Goal: Communication & Community: Answer question/provide support

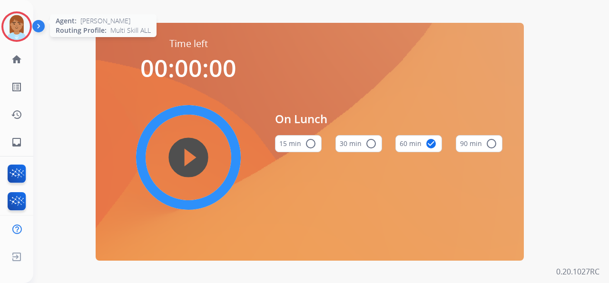
click at [22, 22] on img at bounding box center [16, 26] width 27 height 27
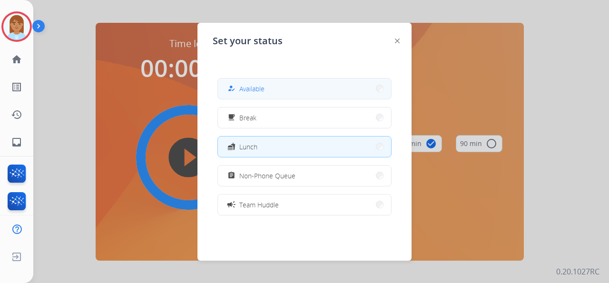
click at [278, 96] on button "how_to_reg Available" at bounding box center [304, 89] width 173 height 20
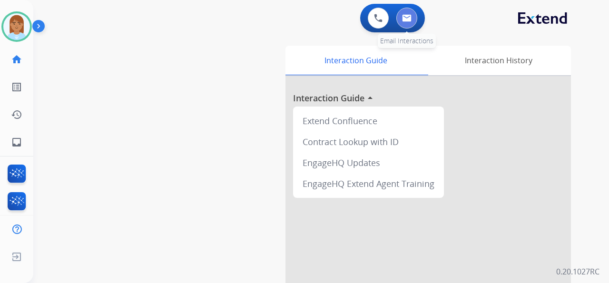
click at [405, 13] on button at bounding box center [407, 18] width 21 height 21
select select "**********"
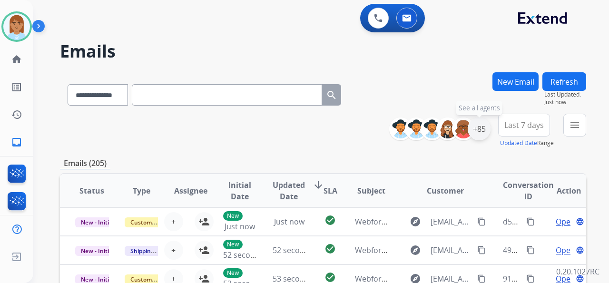
click at [476, 131] on div "+85" at bounding box center [479, 129] width 23 height 23
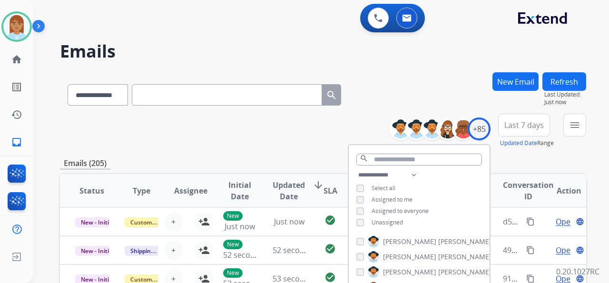
click at [398, 221] on span "Unassigned" at bounding box center [387, 222] width 31 height 8
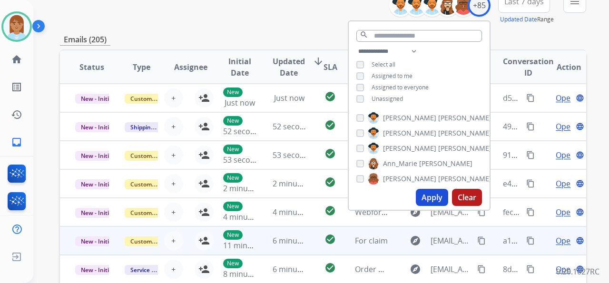
scroll to position [127, 0]
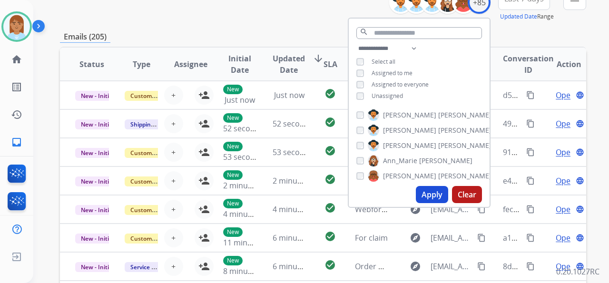
click at [422, 190] on button "Apply" at bounding box center [432, 194] width 32 height 17
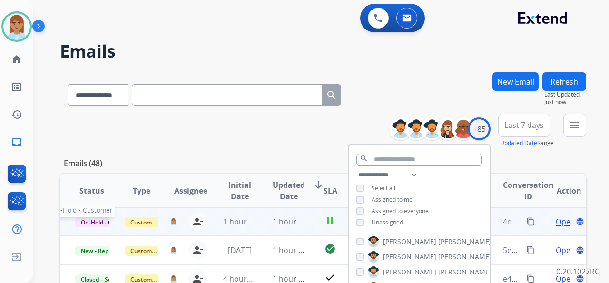
click at [102, 221] on span "On-Hold - Customer" at bounding box center [108, 223] width 66 height 10
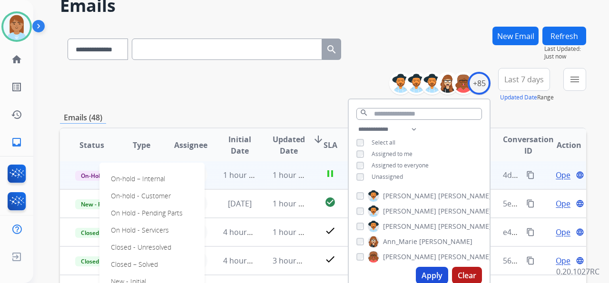
scroll to position [95, 0]
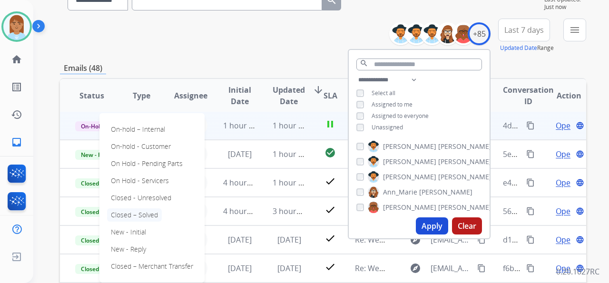
drag, startPoint x: 143, startPoint y: 217, endPoint x: 158, endPoint y: 220, distance: 15.5
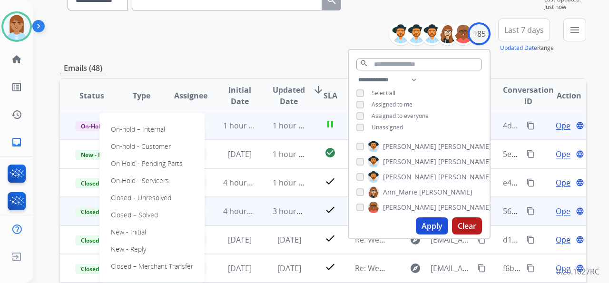
click at [143, 217] on p "Closed – Solved" at bounding box center [134, 214] width 55 height 13
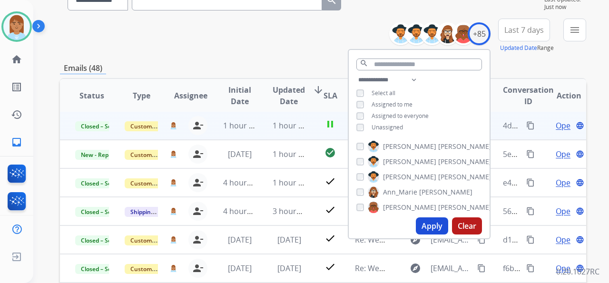
click at [540, 28] on span "Last 7 days" at bounding box center [525, 30] width 40 height 4
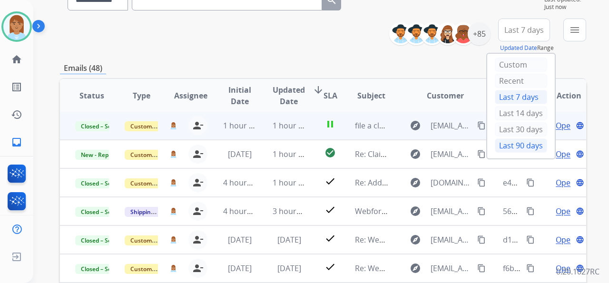
click at [515, 148] on div "Last 90 days" at bounding box center [521, 146] width 52 height 14
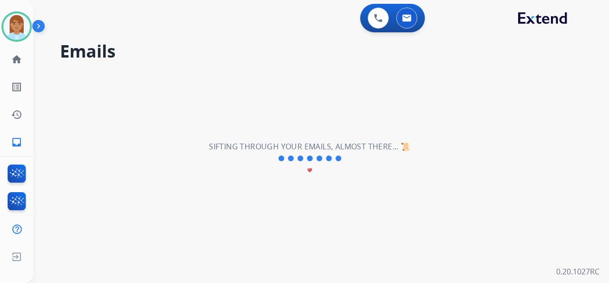
scroll to position [0, 0]
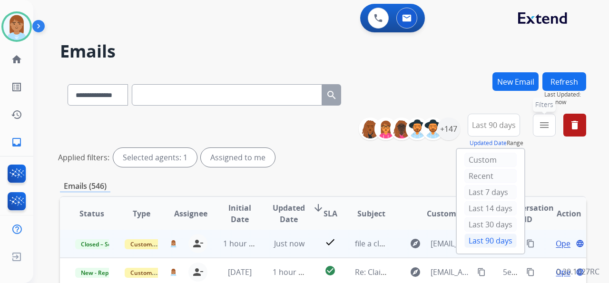
click at [542, 121] on mat-icon "menu" at bounding box center [544, 124] width 11 height 11
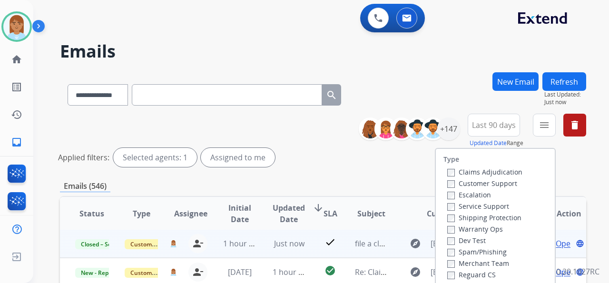
click at [493, 183] on label "Customer Support" at bounding box center [482, 183] width 70 height 9
click at [487, 218] on label "Shipping Protection" at bounding box center [484, 217] width 74 height 9
click at [484, 272] on label "Reguard CS" at bounding box center [471, 274] width 49 height 9
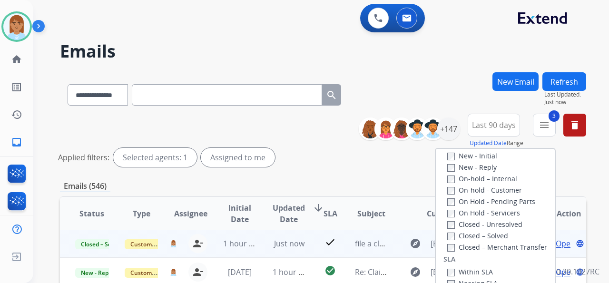
scroll to position [95, 0]
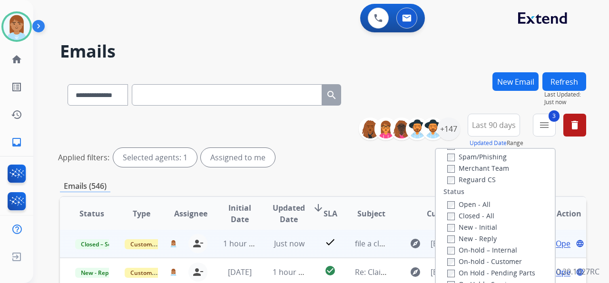
click at [478, 204] on label "Open - All" at bounding box center [468, 204] width 43 height 9
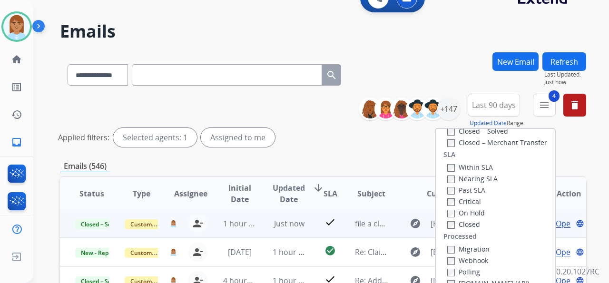
scroll to position [159, 0]
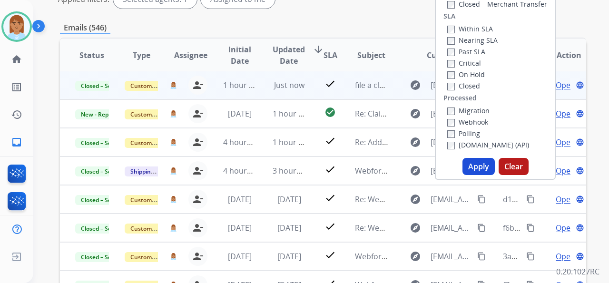
click at [479, 167] on button "Apply" at bounding box center [479, 166] width 32 height 17
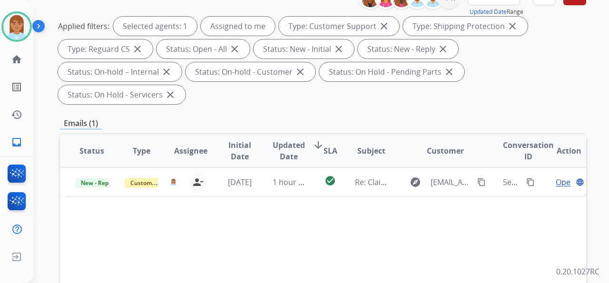
scroll to position [190, 0]
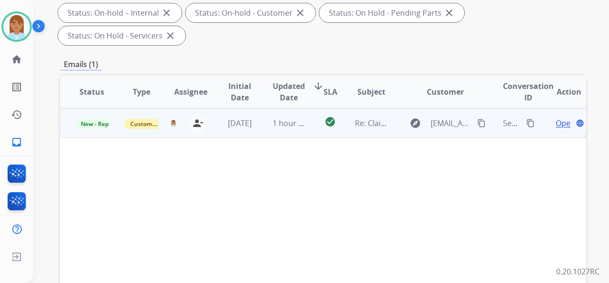
click at [564, 118] on div "Open language" at bounding box center [569, 123] width 34 height 11
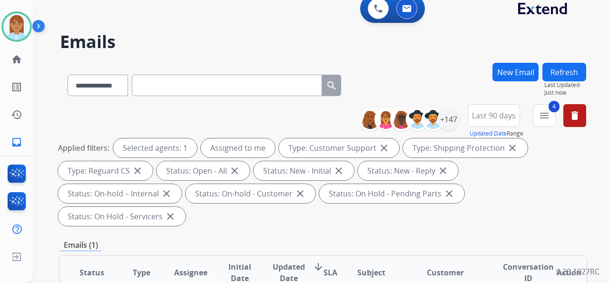
scroll to position [0, 0]
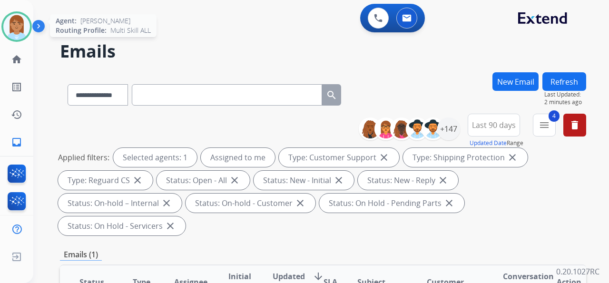
click at [18, 41] on div at bounding box center [16, 26] width 30 height 30
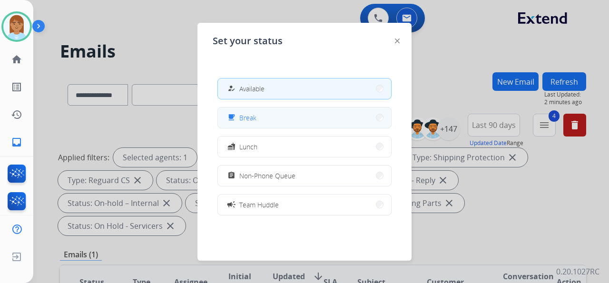
click at [314, 126] on button "free_breakfast Break" at bounding box center [304, 118] width 173 height 20
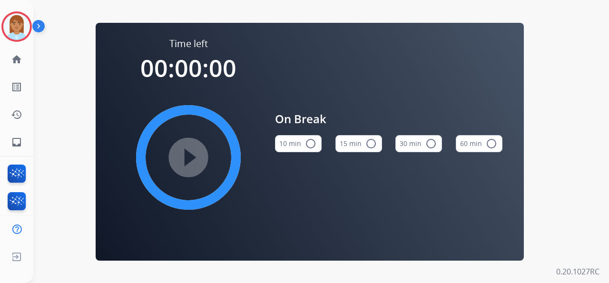
drag, startPoint x: 16, startPoint y: 34, endPoint x: 45, endPoint y: 35, distance: 29.1
click at [16, 34] on img at bounding box center [16, 26] width 27 height 27
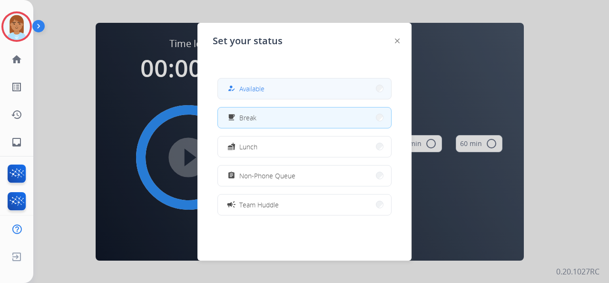
click at [275, 98] on button "how_to_reg Available" at bounding box center [304, 89] width 173 height 20
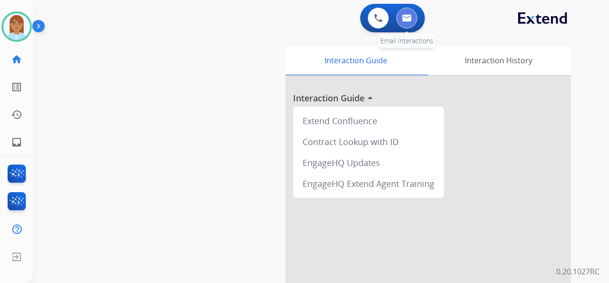
click at [411, 17] on img at bounding box center [407, 18] width 10 height 8
select select "**********"
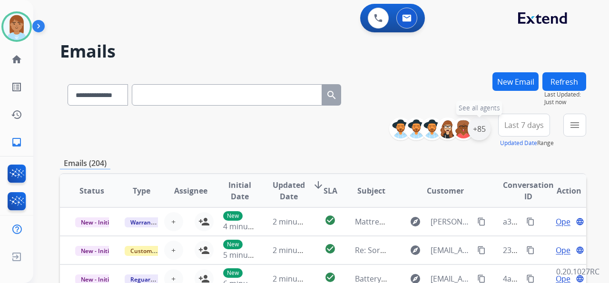
click at [486, 131] on div "+85" at bounding box center [479, 129] width 23 height 23
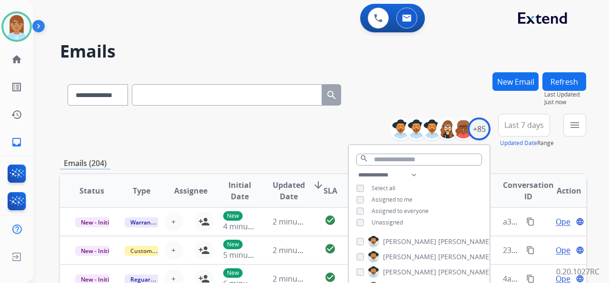
click at [455, 81] on div "**********" at bounding box center [323, 92] width 526 height 41
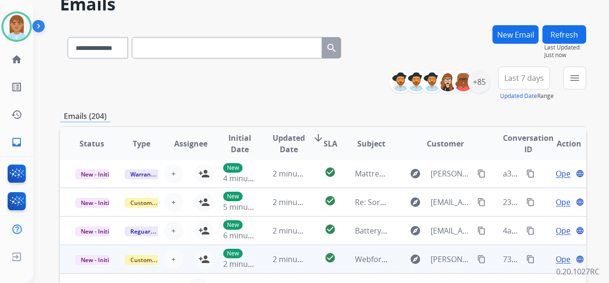
scroll to position [127, 0]
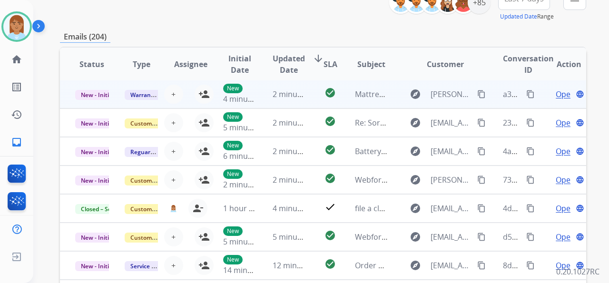
click at [556, 93] on span "Open" at bounding box center [566, 94] width 20 height 11
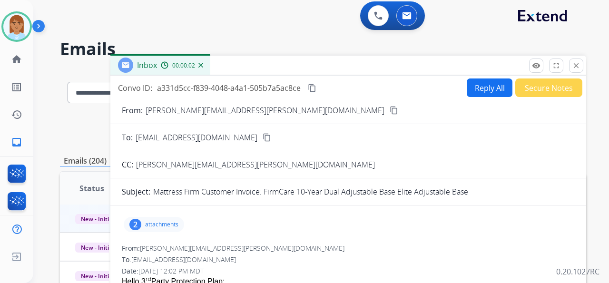
scroll to position [0, 0]
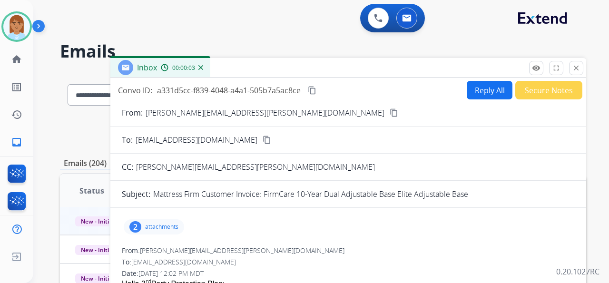
click at [576, 65] on mat-icon "close" at bounding box center [576, 68] width 9 height 9
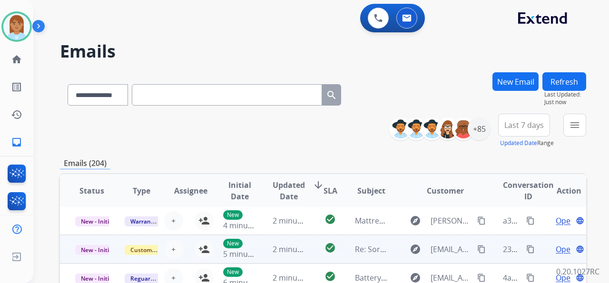
scroll to position [1, 0]
click at [575, 250] on button "language" at bounding box center [580, 249] width 11 height 11
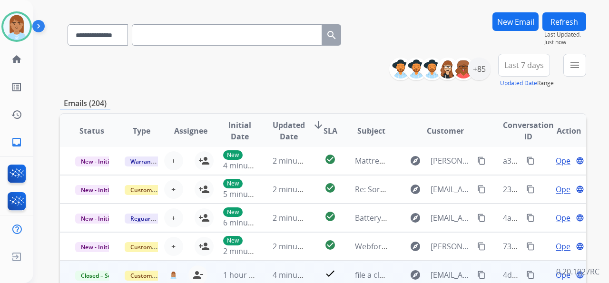
scroll to position [127, 0]
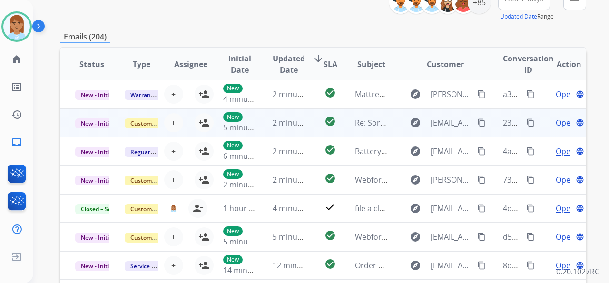
click at [558, 126] on span "Open" at bounding box center [566, 122] width 20 height 11
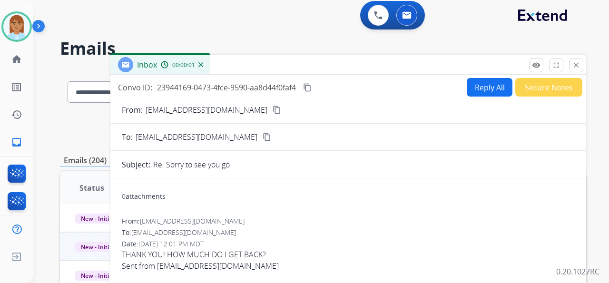
scroll to position [0, 0]
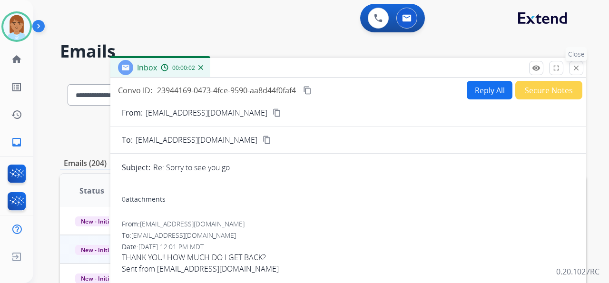
click at [577, 65] on mat-icon "close" at bounding box center [576, 68] width 9 height 9
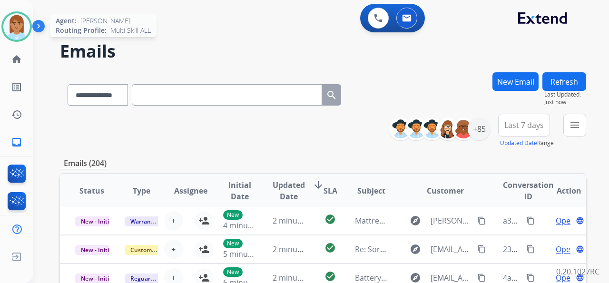
click at [22, 35] on img at bounding box center [16, 26] width 27 height 27
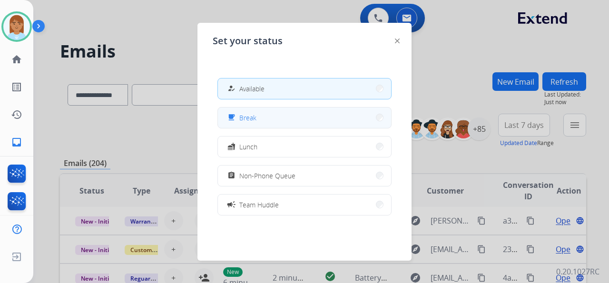
click at [266, 120] on button "free_breakfast Break" at bounding box center [304, 118] width 173 height 20
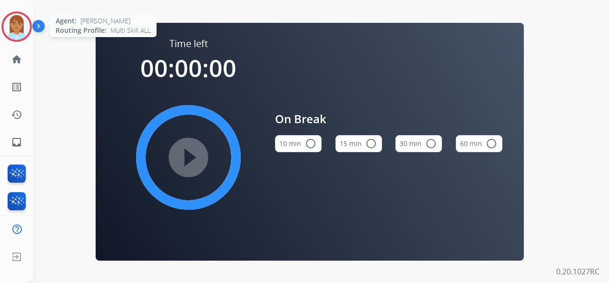
click at [26, 34] on img at bounding box center [16, 26] width 27 height 27
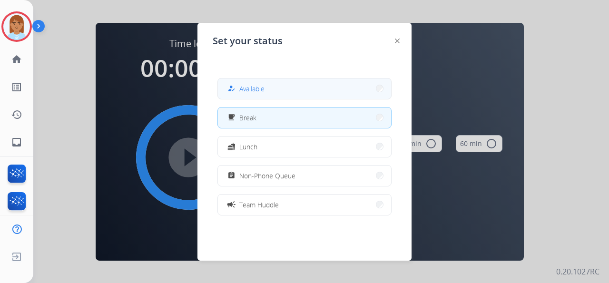
click at [311, 94] on button "how_to_reg Available" at bounding box center [304, 89] width 173 height 20
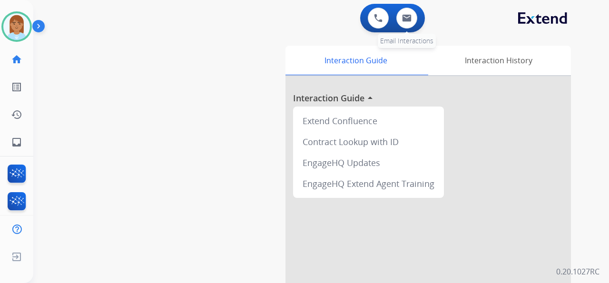
click at [417, 13] on div "0 Email Interactions" at bounding box center [407, 18] width 29 height 21
click at [415, 20] on button at bounding box center [407, 18] width 21 height 21
select select "**********"
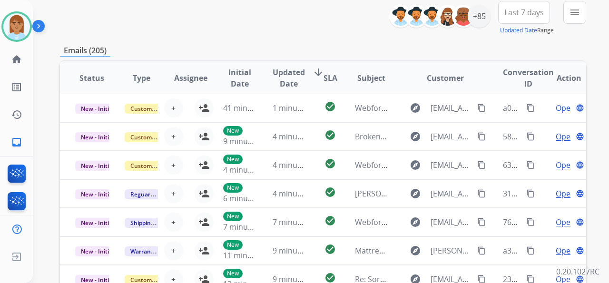
scroll to position [127, 0]
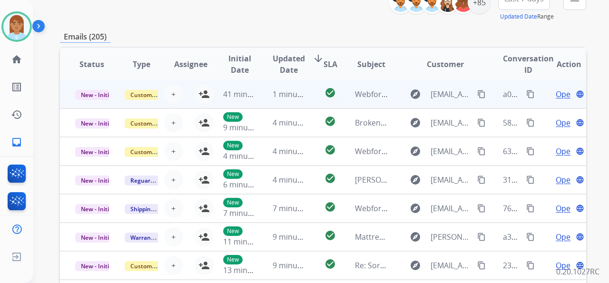
click at [560, 94] on span "Open" at bounding box center [566, 94] width 20 height 11
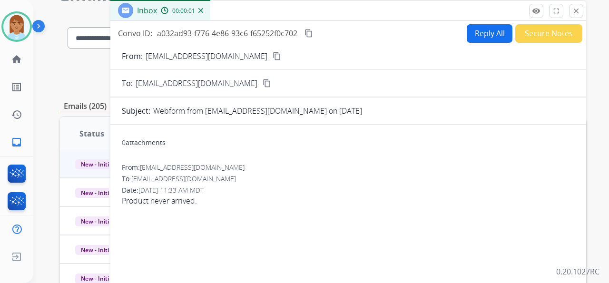
scroll to position [31, 0]
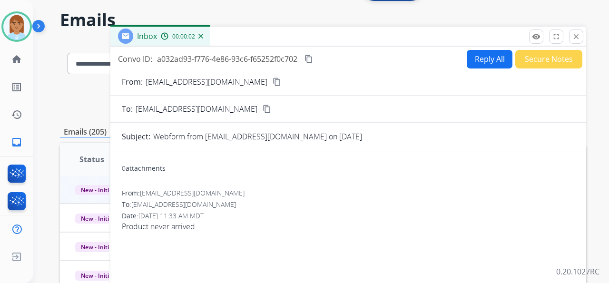
click at [485, 58] on button "Reply All" at bounding box center [490, 59] width 46 height 19
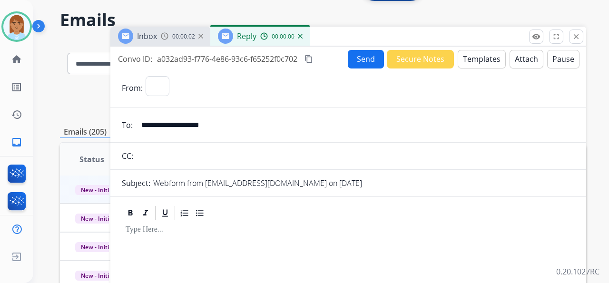
select select "**********"
click at [484, 59] on button "Templates" at bounding box center [482, 59] width 48 height 19
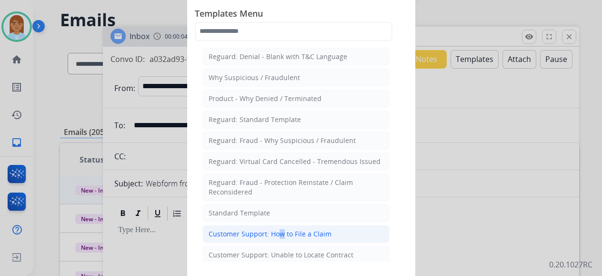
click at [276, 225] on li "Customer Support: How to File a Claim" at bounding box center [295, 234] width 187 height 18
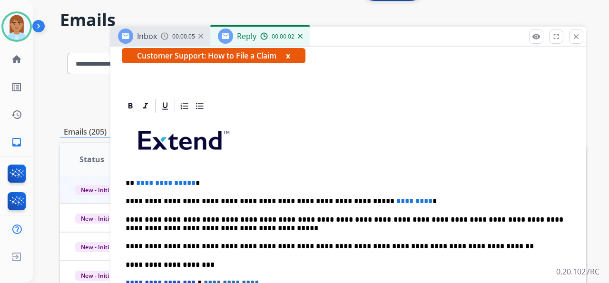
scroll to position [190, 0]
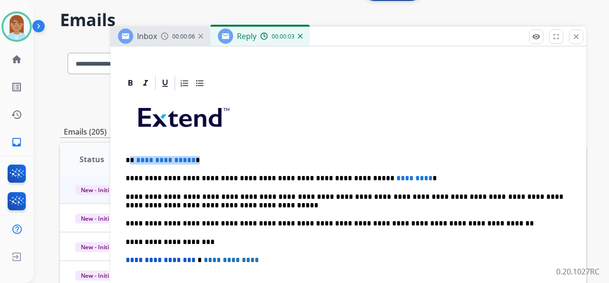
drag, startPoint x: 130, startPoint y: 157, endPoint x: 219, endPoint y: 158, distance: 88.5
click at [219, 158] on p "**********" at bounding box center [345, 160] width 438 height 9
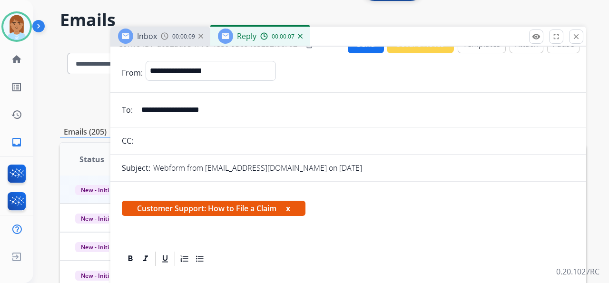
scroll to position [0, 0]
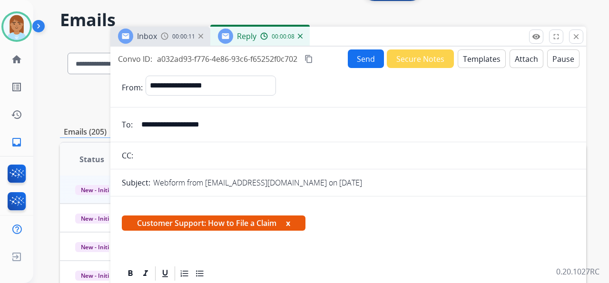
drag, startPoint x: 140, startPoint y: 124, endPoint x: 241, endPoint y: 147, distance: 102.9
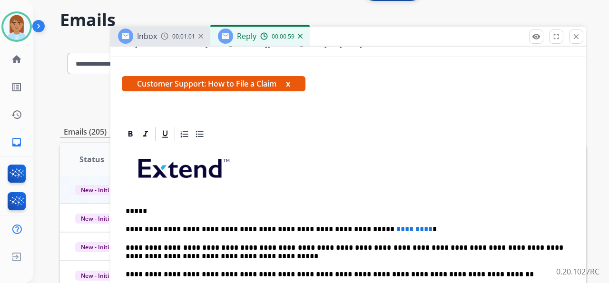
scroll to position [222, 0]
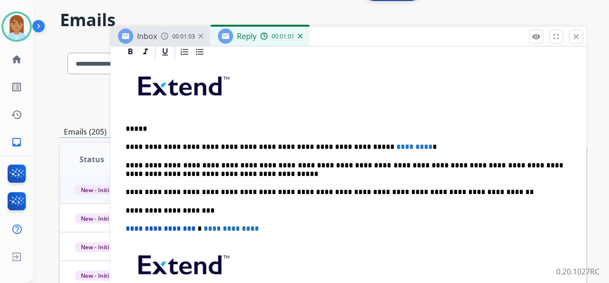
click at [577, 40] on button "close Close" at bounding box center [576, 37] width 14 height 14
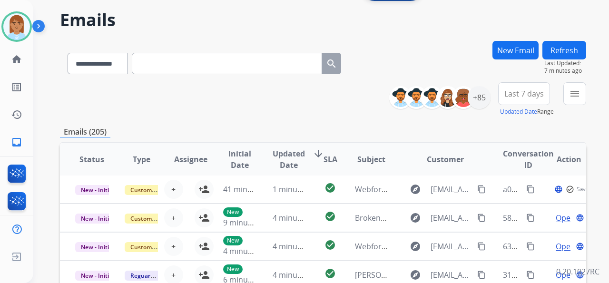
scroll to position [9, 0]
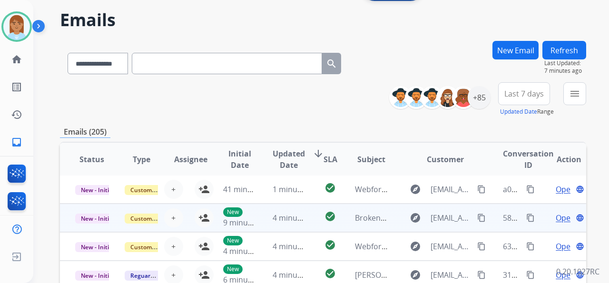
click at [554, 210] on td "Open language" at bounding box center [562, 218] width 50 height 29
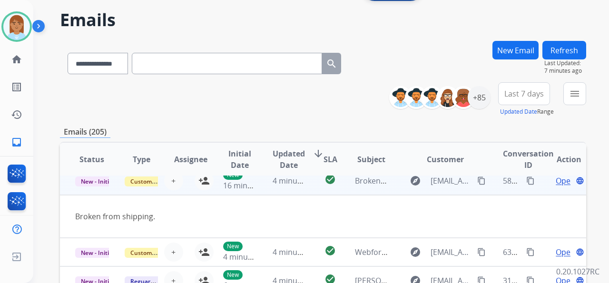
scroll to position [44, 0]
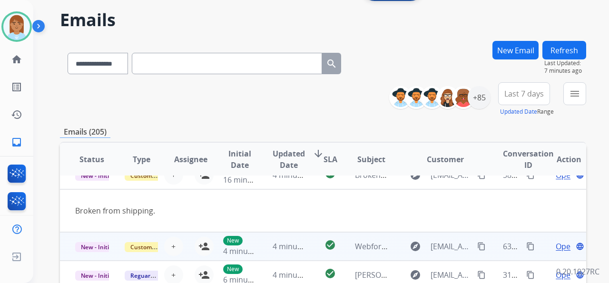
click at [558, 245] on span "Open" at bounding box center [566, 246] width 20 height 11
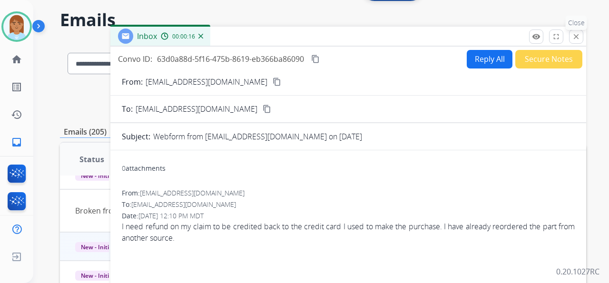
click at [573, 35] on mat-icon "close" at bounding box center [576, 36] width 9 height 9
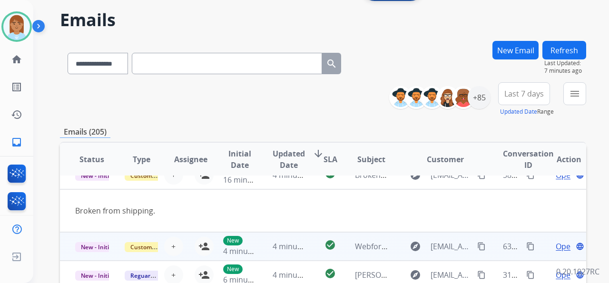
click at [556, 246] on span "Open" at bounding box center [566, 246] width 20 height 11
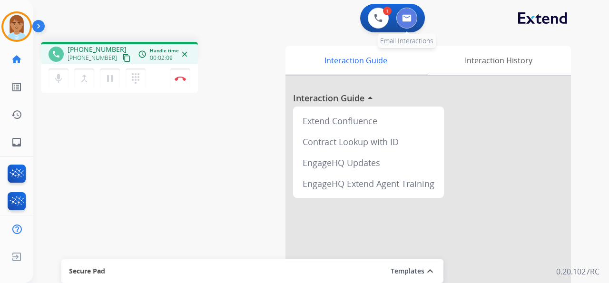
click at [406, 22] on button at bounding box center [407, 18] width 21 height 21
select select "**********"
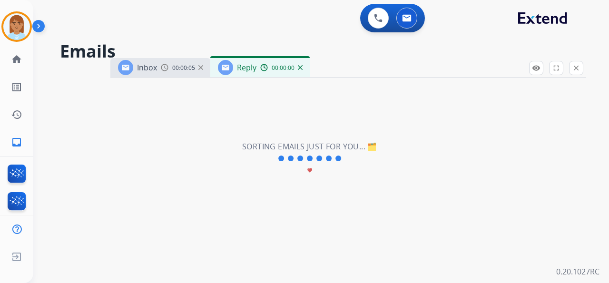
select select "**********"
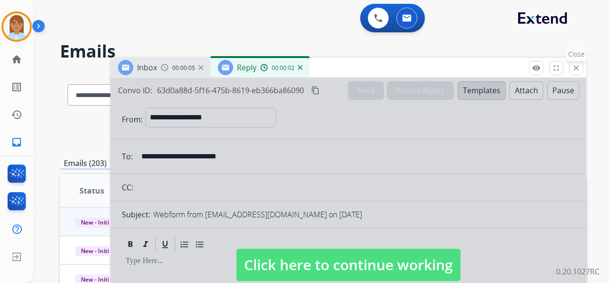
click at [574, 70] on mat-icon "close" at bounding box center [576, 68] width 9 height 9
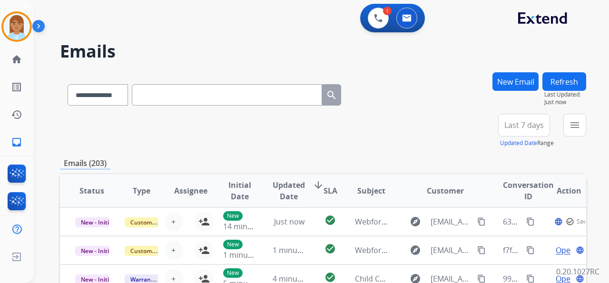
click at [500, 78] on button "New Email" at bounding box center [516, 81] width 46 height 19
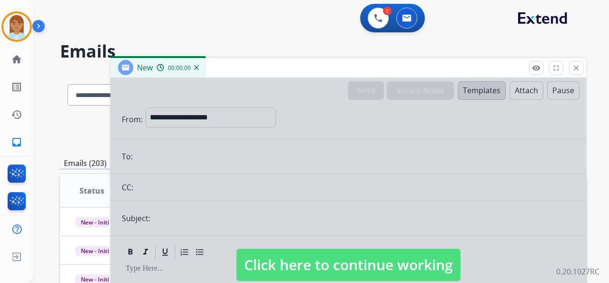
click at [192, 126] on div at bounding box center [348, 256] width 476 height 356
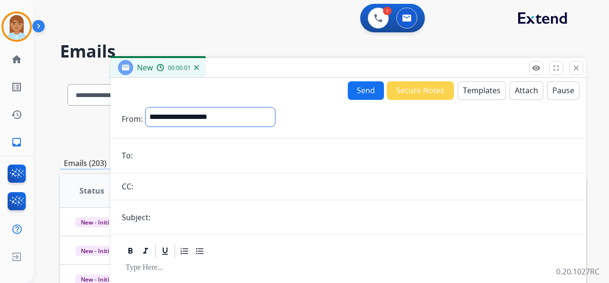
click at [205, 120] on select "**********" at bounding box center [210, 117] width 129 height 19
select select "**********"
click at [146, 108] on select "**********" at bounding box center [210, 117] width 129 height 19
click at [222, 165] on input "email" at bounding box center [355, 156] width 439 height 19
paste input "**********"
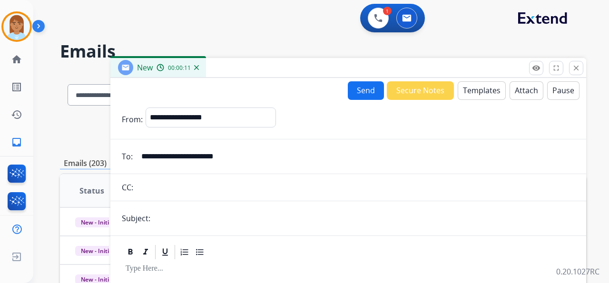
type input "**********"
click at [209, 223] on input "text" at bounding box center [364, 218] width 422 height 19
type input "**********"
click at [488, 96] on button "Templates" at bounding box center [482, 90] width 48 height 19
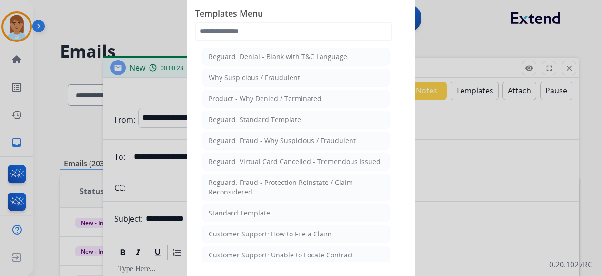
click at [270, 229] on div "Customer Support: How to File a Claim" at bounding box center [269, 234] width 123 height 10
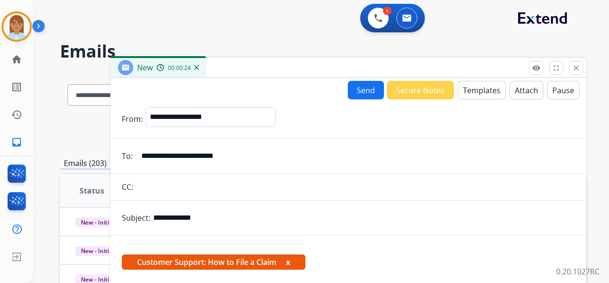
scroll to position [182, 0]
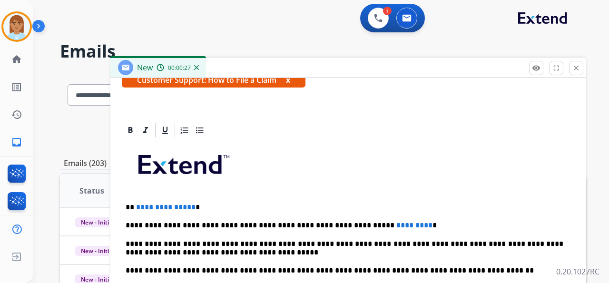
click at [132, 204] on p "**********" at bounding box center [345, 207] width 438 height 9
drag, startPoint x: 131, startPoint y: 204, endPoint x: 213, endPoint y: 199, distance: 81.5
click at [211, 199] on div "**********" at bounding box center [348, 284] width 453 height 291
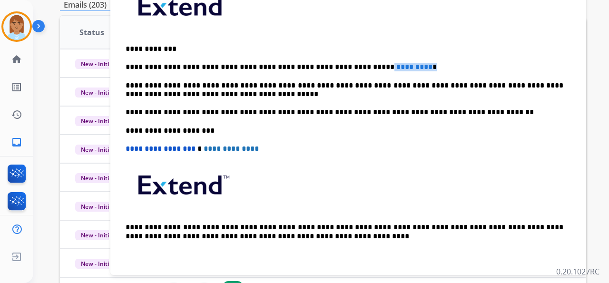
drag, startPoint x: 341, startPoint y: 61, endPoint x: 410, endPoint y: 65, distance: 69.1
click at [403, 65] on p "**********" at bounding box center [345, 67] width 438 height 9
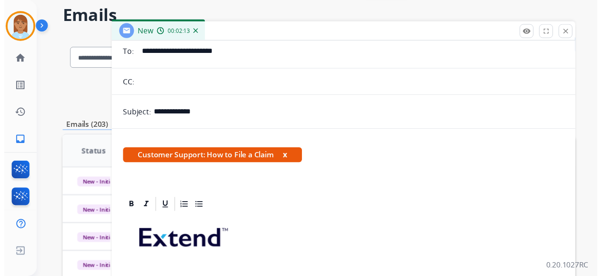
scroll to position [0, 0]
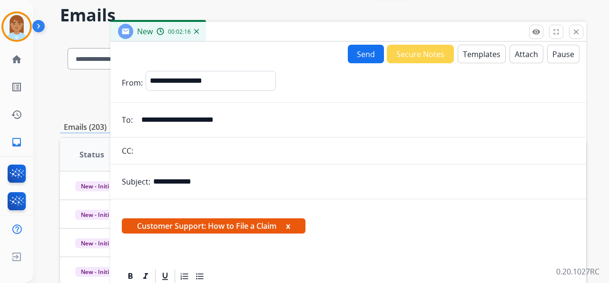
click at [354, 52] on button "Send" at bounding box center [366, 54] width 36 height 19
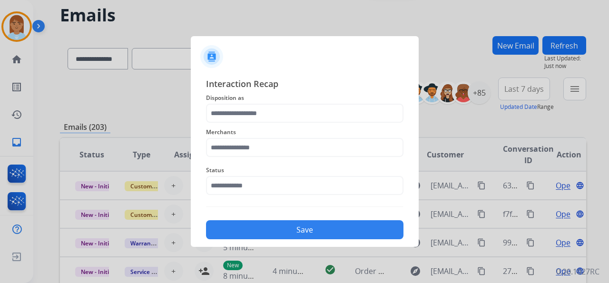
click at [251, 98] on span "Disposition as" at bounding box center [305, 97] width 198 height 11
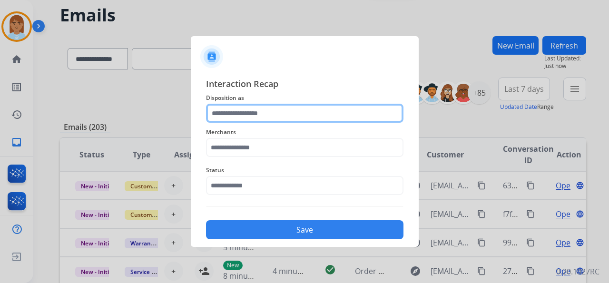
click at [248, 111] on input "text" at bounding box center [305, 113] width 198 height 19
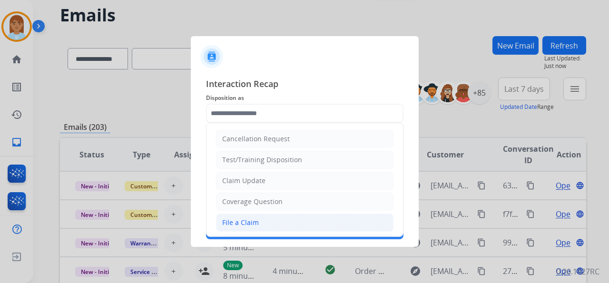
click at [259, 219] on li "File a Claim" at bounding box center [305, 223] width 178 height 18
type input "**********"
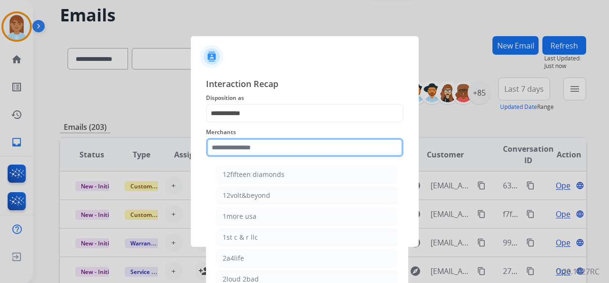
click at [266, 154] on div "Merchants 12fifteen diamonds 12volt&beyond 1more usa 1st c & r llc 2a4life 2lou…" at bounding box center [305, 142] width 198 height 38
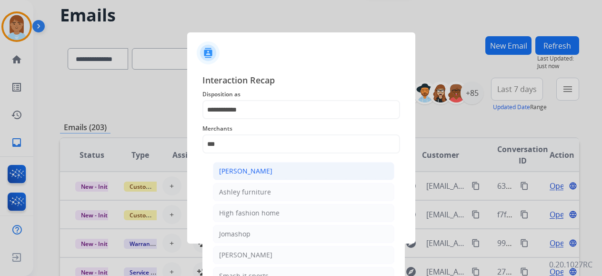
click at [239, 169] on div "[PERSON_NAME]" at bounding box center [245, 171] width 53 height 10
type input "**********"
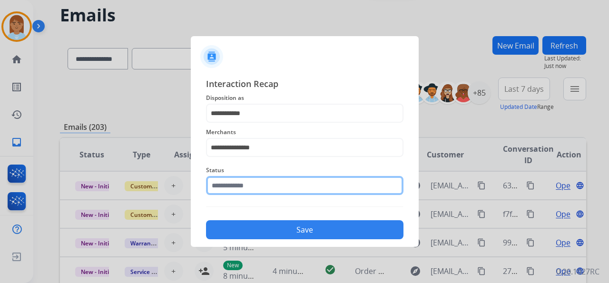
click at [250, 191] on input "text" at bounding box center [305, 185] width 198 height 19
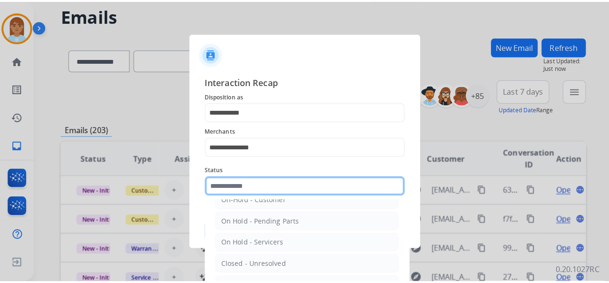
scroll to position [54, 0]
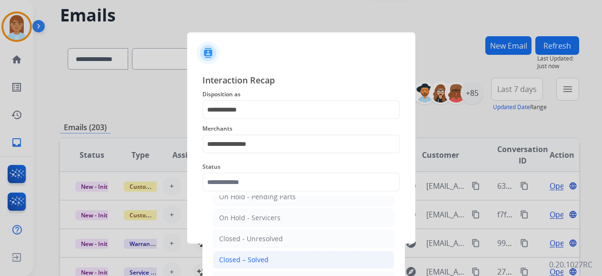
click at [270, 250] on li "Closed – Solved" at bounding box center [303, 259] width 181 height 18
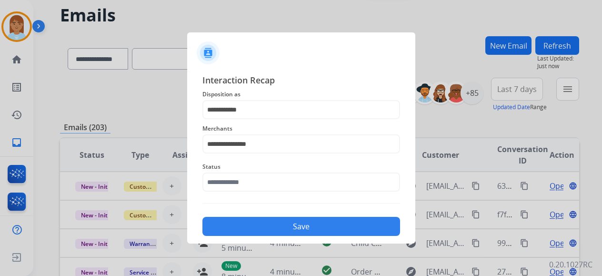
type input "**********"
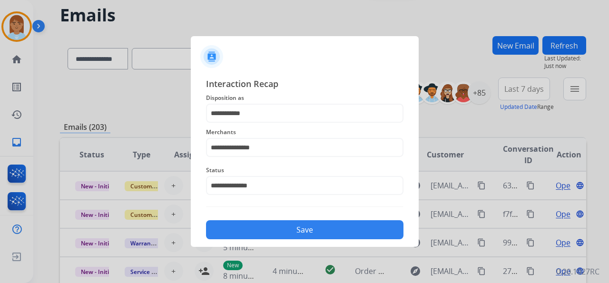
click at [308, 233] on button "Save" at bounding box center [305, 229] width 198 height 19
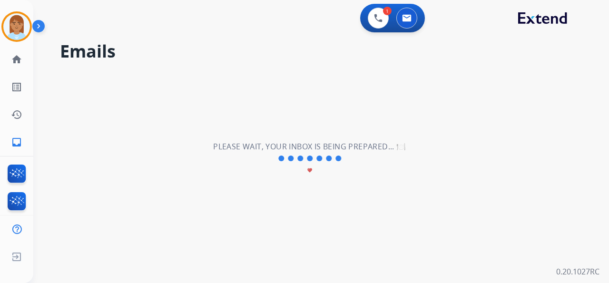
scroll to position [0, 0]
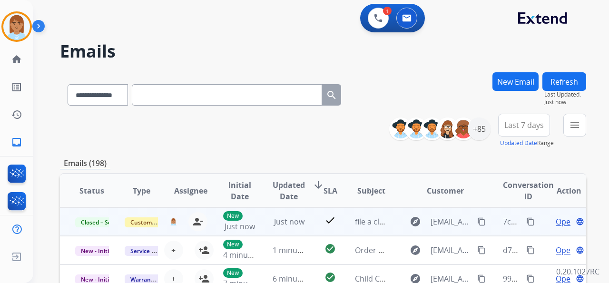
click at [556, 218] on span "Open" at bounding box center [566, 221] width 20 height 11
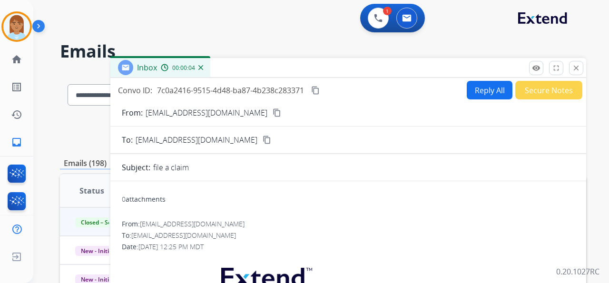
click at [483, 87] on button "Reply All" at bounding box center [490, 90] width 46 height 19
select select "**********"
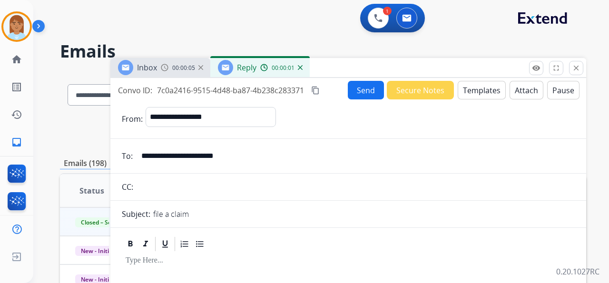
click at [360, 92] on button "Send" at bounding box center [366, 90] width 36 height 19
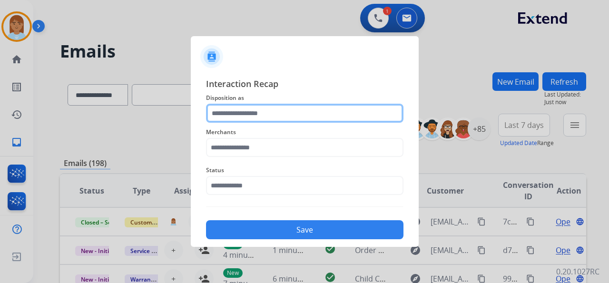
click at [311, 114] on input "text" at bounding box center [305, 113] width 198 height 19
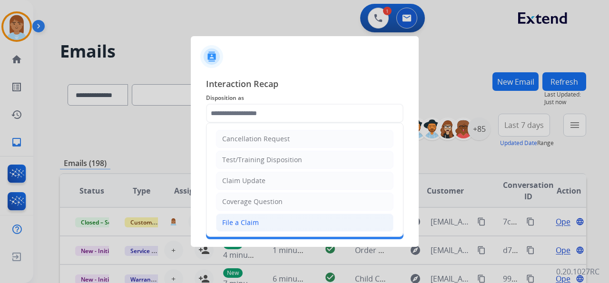
click at [287, 214] on li "File a Claim" at bounding box center [305, 223] width 178 height 18
type input "**********"
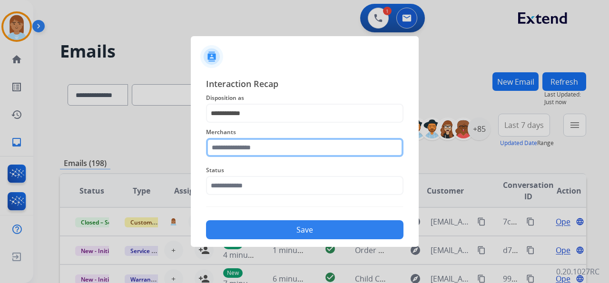
click at [276, 147] on input "text" at bounding box center [305, 147] width 198 height 19
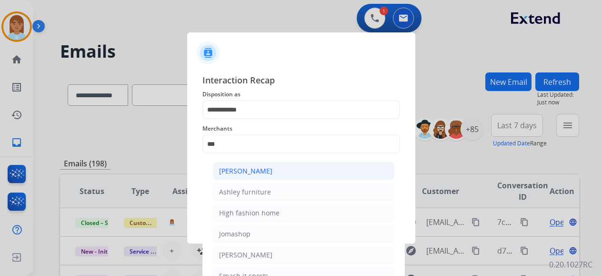
click at [259, 173] on div "[PERSON_NAME]" at bounding box center [245, 171] width 53 height 10
type input "**********"
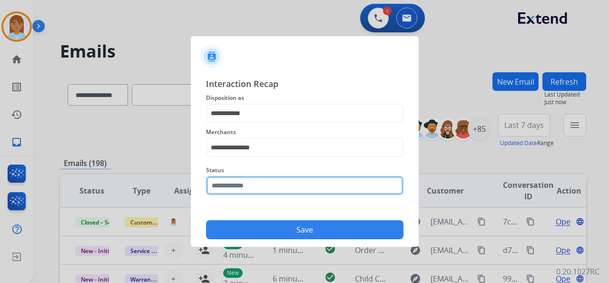
click at [257, 188] on input "text" at bounding box center [305, 185] width 198 height 19
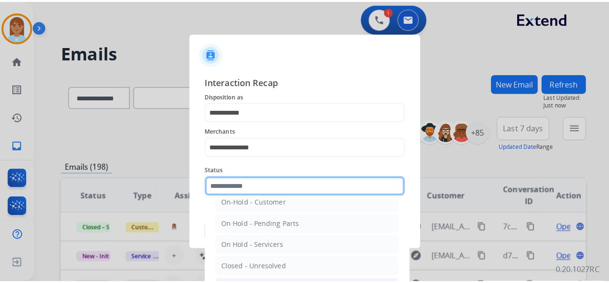
scroll to position [54, 0]
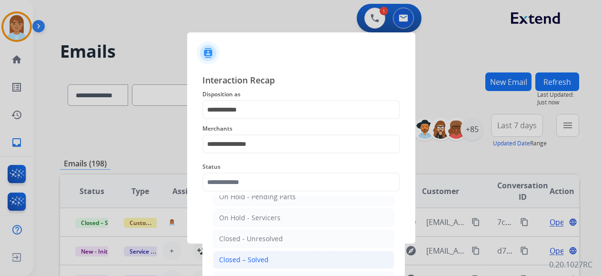
click at [261, 257] on div "Closed – Solved" at bounding box center [244, 260] width 50 height 10
type input "**********"
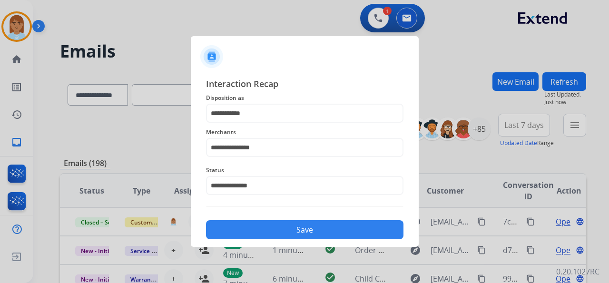
click at [257, 232] on button "Save" at bounding box center [305, 229] width 198 height 19
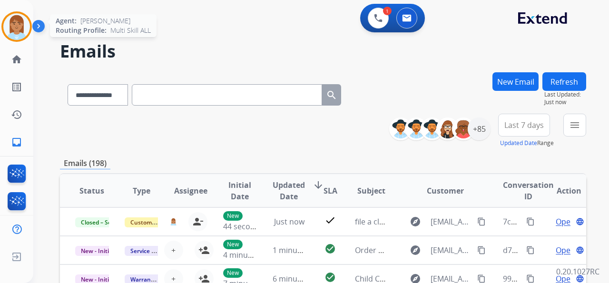
click at [19, 29] on img at bounding box center [16, 26] width 27 height 27
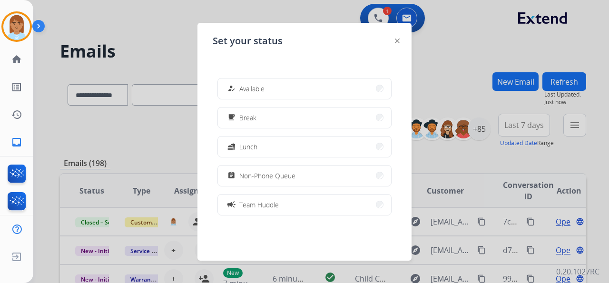
click at [315, 16] on div at bounding box center [304, 141] width 609 height 283
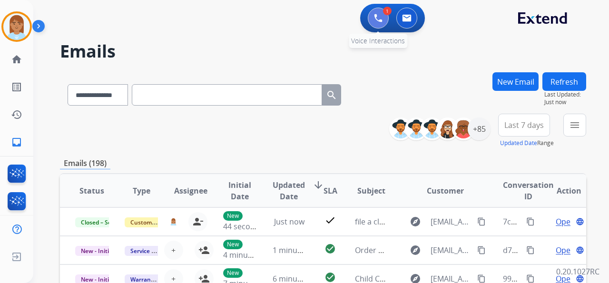
click at [377, 19] on img at bounding box center [378, 18] width 9 height 9
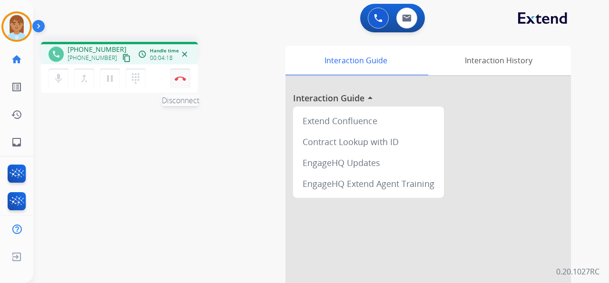
click at [177, 83] on button "Disconnect" at bounding box center [180, 79] width 20 height 20
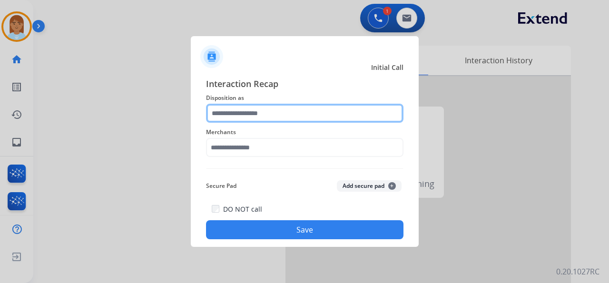
click at [212, 105] on input "text" at bounding box center [305, 113] width 198 height 19
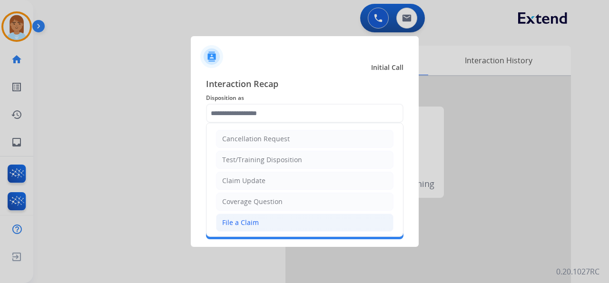
click at [247, 224] on div "File a Claim" at bounding box center [240, 223] width 37 height 10
type input "**********"
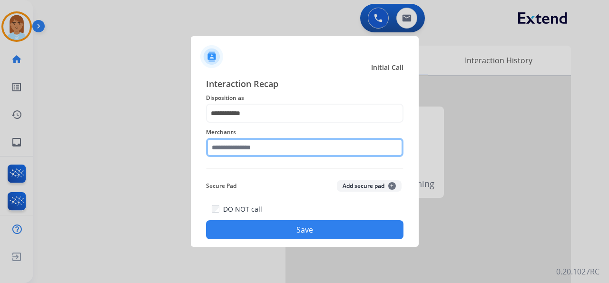
click at [251, 144] on input "text" at bounding box center [305, 147] width 198 height 19
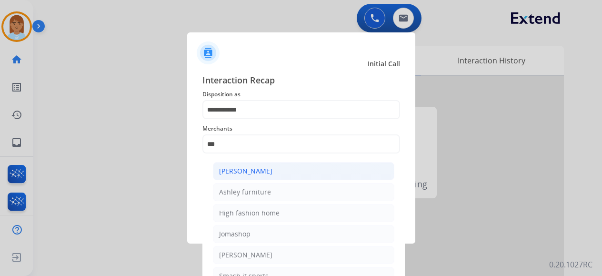
click at [256, 169] on div "[PERSON_NAME]" at bounding box center [245, 171] width 53 height 10
type input "**********"
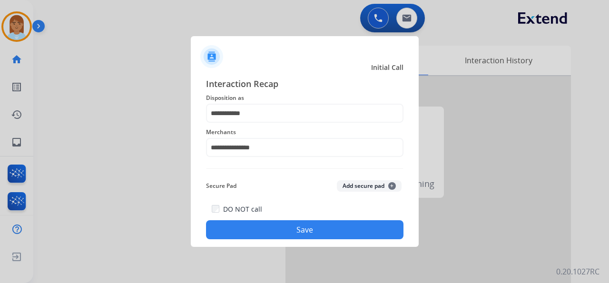
click at [261, 238] on button "Save" at bounding box center [305, 229] width 198 height 19
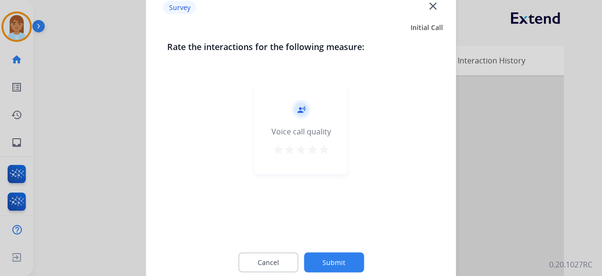
click at [325, 147] on mat-icon "star" at bounding box center [323, 148] width 11 height 11
click at [335, 261] on button "Submit" at bounding box center [334, 262] width 60 height 20
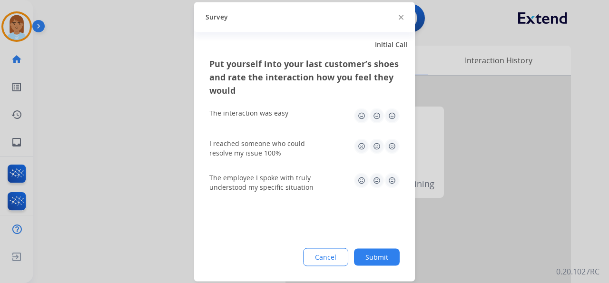
click at [388, 112] on img at bounding box center [392, 115] width 15 height 15
click at [392, 182] on img at bounding box center [392, 180] width 15 height 15
click at [391, 146] on img at bounding box center [392, 146] width 15 height 15
click at [392, 255] on button "Submit" at bounding box center [377, 256] width 46 height 17
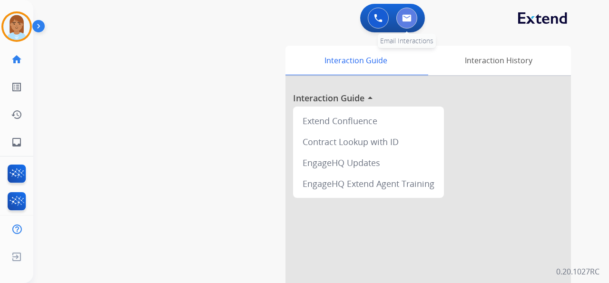
click at [408, 23] on button at bounding box center [407, 18] width 21 height 21
select select "**********"
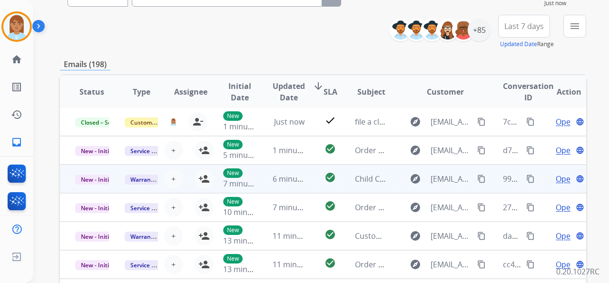
scroll to position [159, 0]
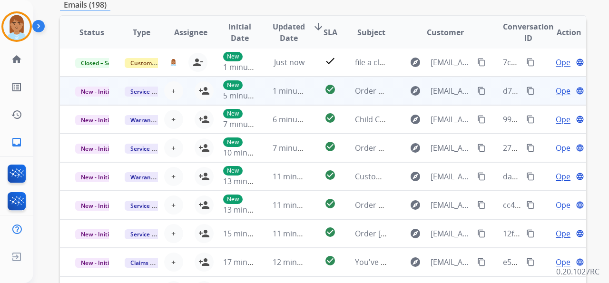
click at [556, 90] on span "Open" at bounding box center [566, 90] width 20 height 11
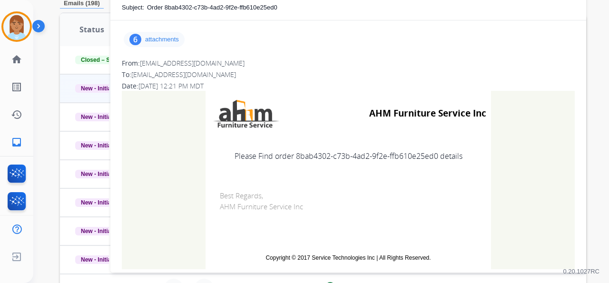
scroll to position [0, 0]
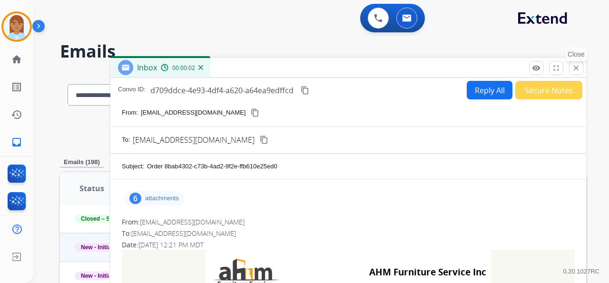
click at [576, 64] on mat-icon "close" at bounding box center [576, 68] width 9 height 9
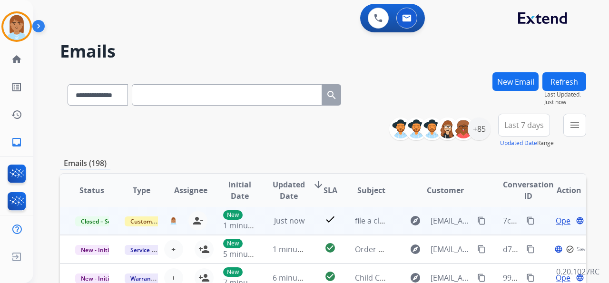
scroll to position [9, 0]
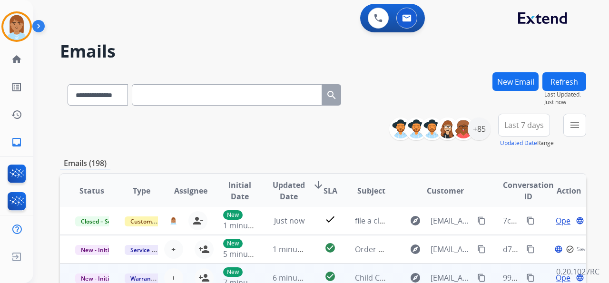
click at [556, 272] on span "Open" at bounding box center [566, 277] width 20 height 11
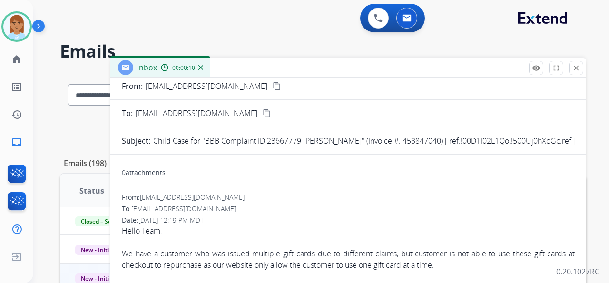
scroll to position [0, 0]
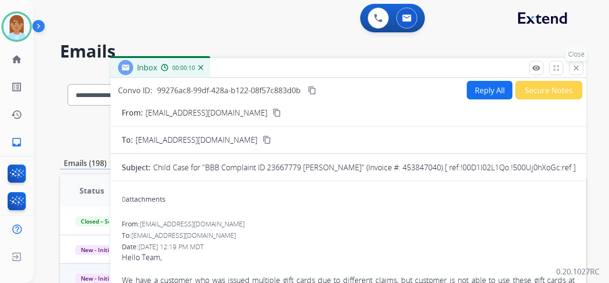
click at [578, 62] on button "close Close" at bounding box center [576, 68] width 14 height 14
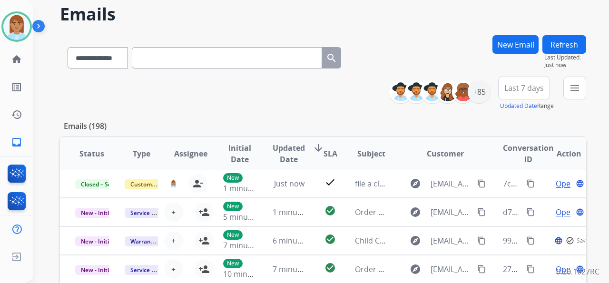
scroll to position [95, 0]
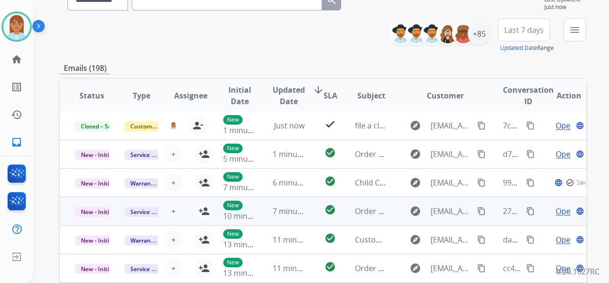
click at [556, 206] on span "Open" at bounding box center [566, 211] width 20 height 11
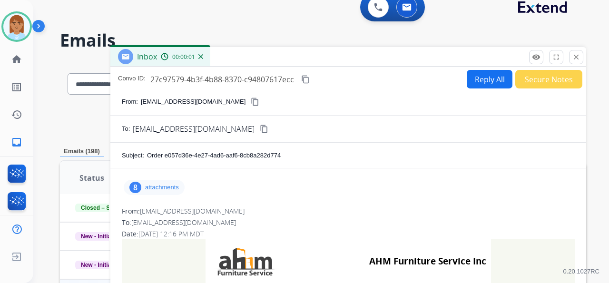
scroll to position [0, 0]
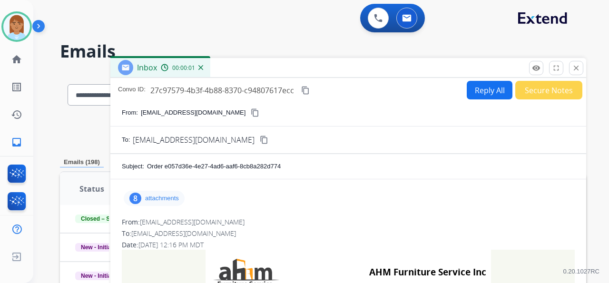
click at [575, 69] on mat-icon "close" at bounding box center [576, 68] width 9 height 9
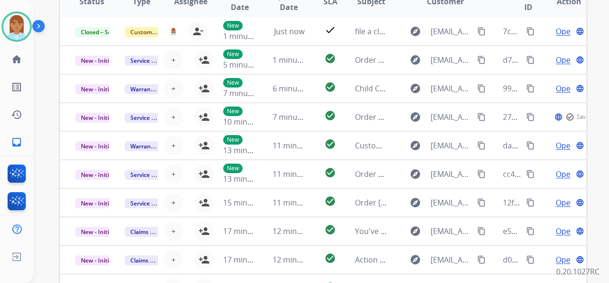
scroll to position [258, 0]
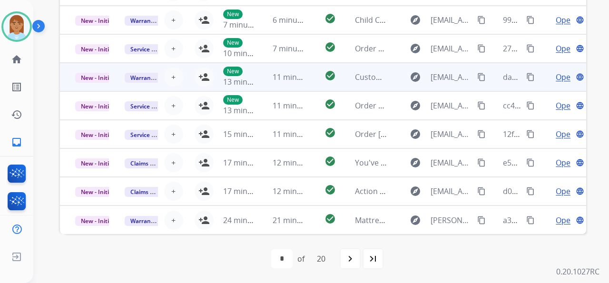
click at [559, 69] on td "Open language" at bounding box center [562, 77] width 50 height 29
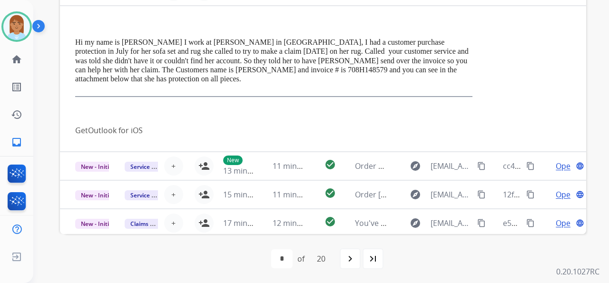
scroll to position [114, 0]
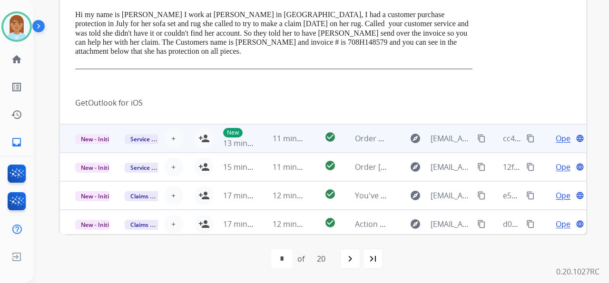
click at [557, 139] on span "Open" at bounding box center [566, 138] width 20 height 11
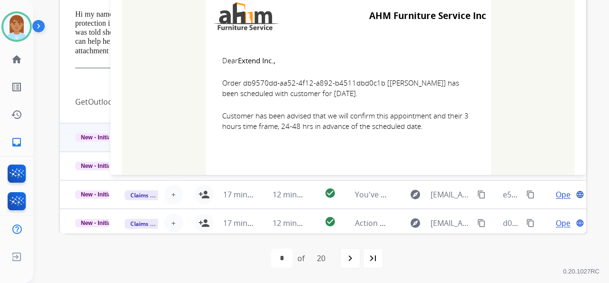
scroll to position [256, 0]
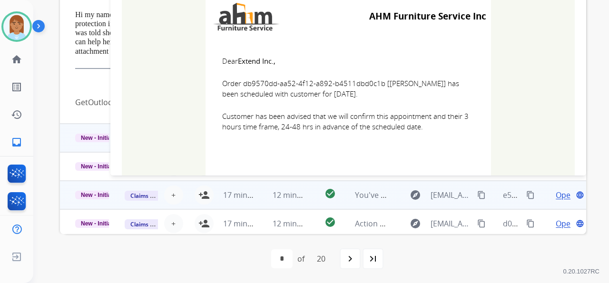
click at [557, 195] on span "Open" at bounding box center [566, 194] width 20 height 11
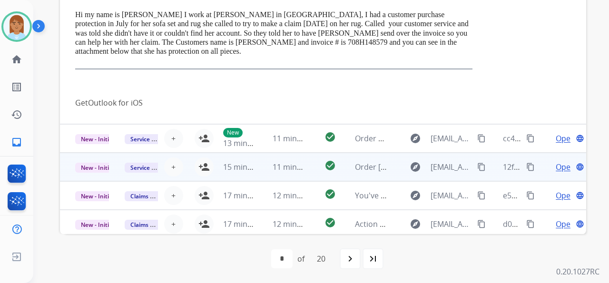
click at [556, 167] on span "Open" at bounding box center [566, 166] width 20 height 11
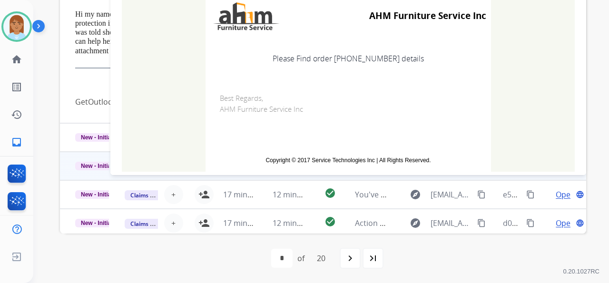
scroll to position [256, 0]
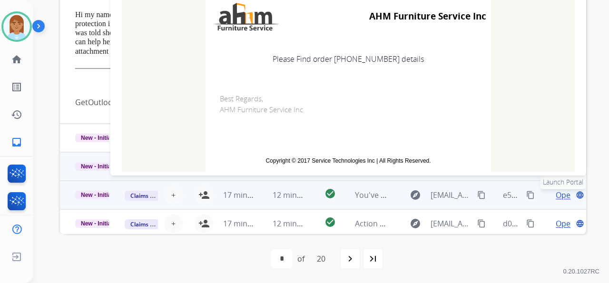
click at [561, 194] on span "Open" at bounding box center [566, 194] width 20 height 11
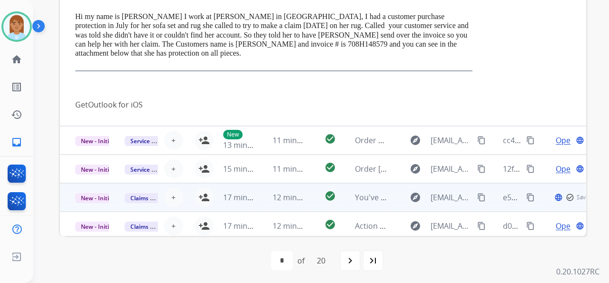
scroll to position [258, 0]
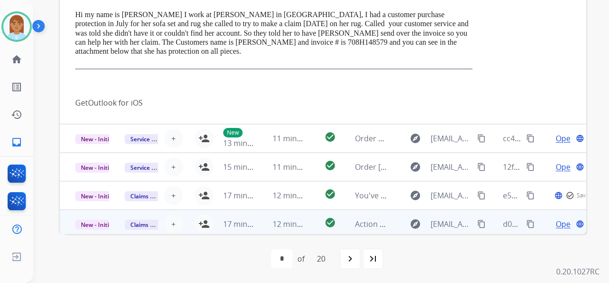
click at [559, 221] on span "Open" at bounding box center [566, 223] width 20 height 11
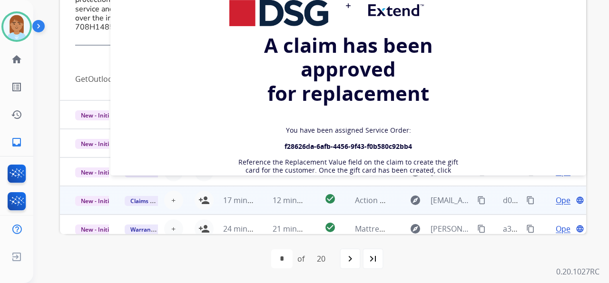
scroll to position [147, 0]
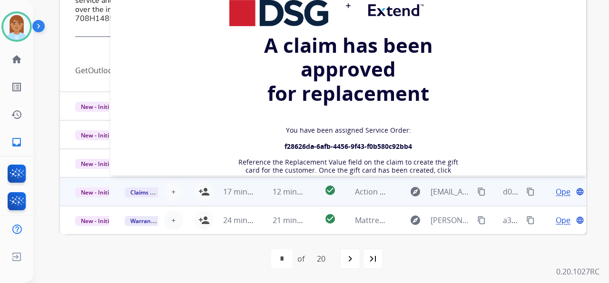
click at [559, 192] on span "Open" at bounding box center [566, 191] width 20 height 11
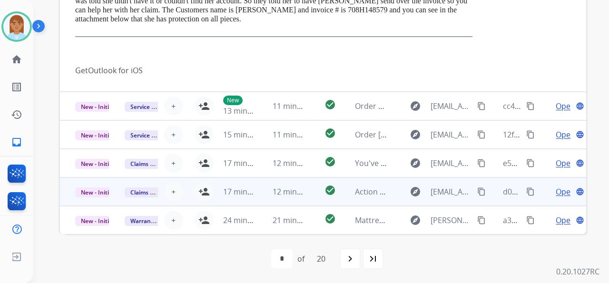
click at [556, 192] on span "Open" at bounding box center [566, 191] width 20 height 11
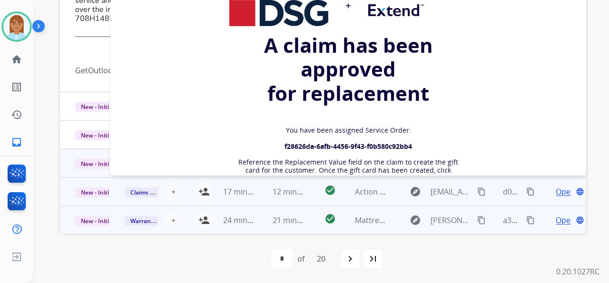
click at [556, 218] on span "Open" at bounding box center [566, 220] width 20 height 11
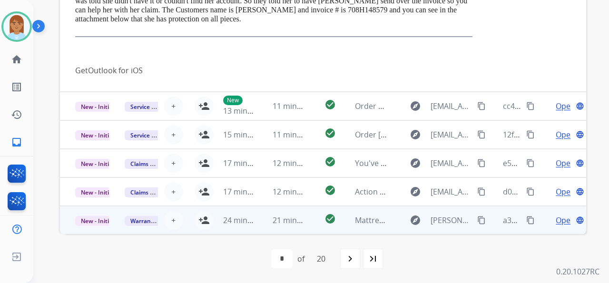
click at [556, 220] on span "Open" at bounding box center [566, 220] width 20 height 11
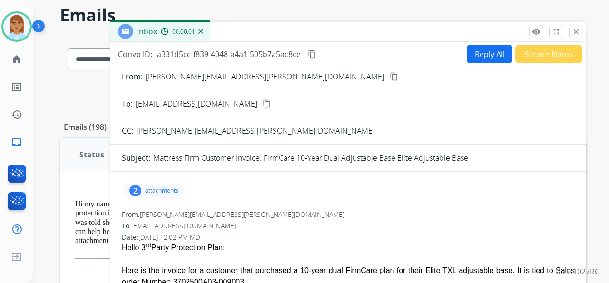
scroll to position [0, 0]
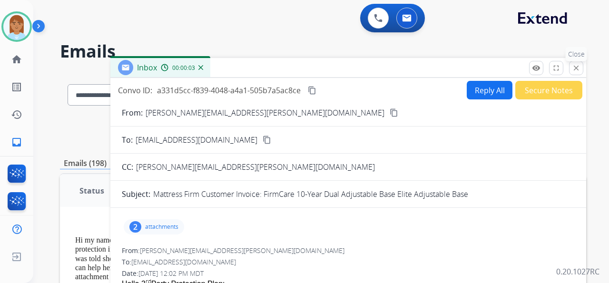
click at [578, 69] on mat-icon "close" at bounding box center [576, 68] width 9 height 9
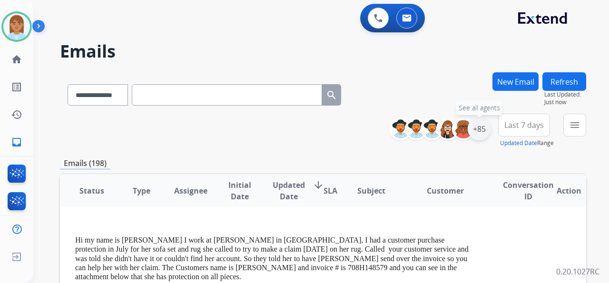
click at [483, 136] on div "+85" at bounding box center [479, 129] width 23 height 23
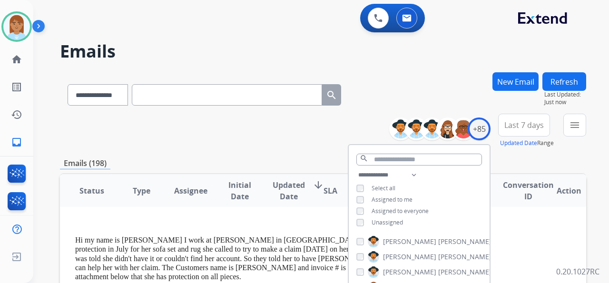
click at [399, 222] on span "Unassigned" at bounding box center [387, 222] width 31 height 8
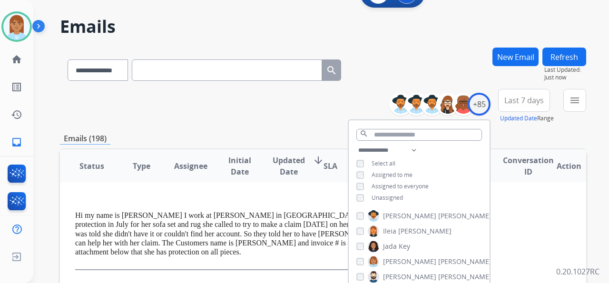
scroll to position [190, 0]
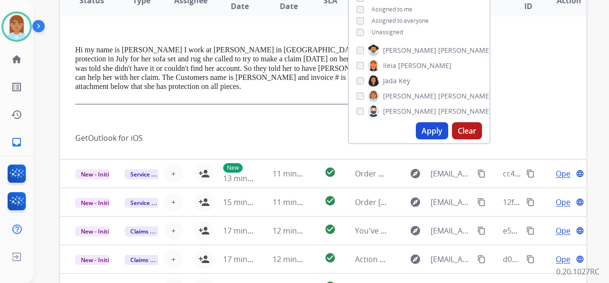
click at [435, 124] on button "Apply" at bounding box center [432, 130] width 32 height 17
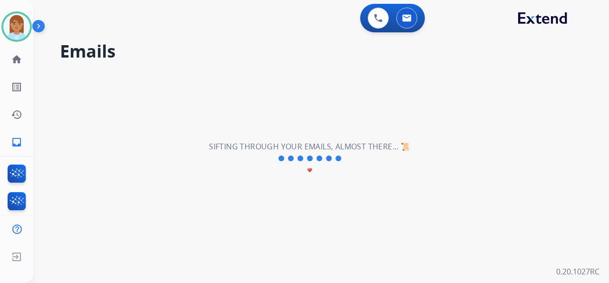
scroll to position [32, 0]
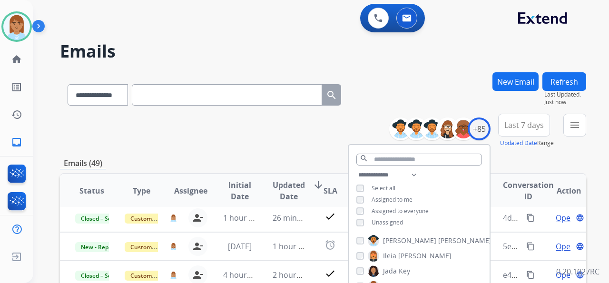
click at [526, 133] on button "Last 7 days" at bounding box center [524, 125] width 52 height 23
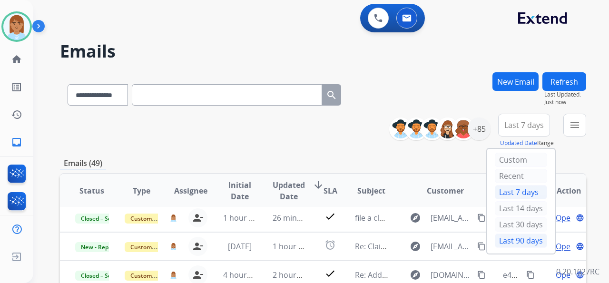
click at [508, 237] on div "Last 90 days" at bounding box center [521, 241] width 52 height 14
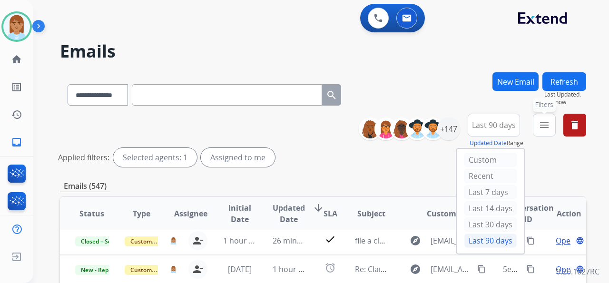
click at [545, 133] on button "menu Filters" at bounding box center [544, 125] width 23 height 23
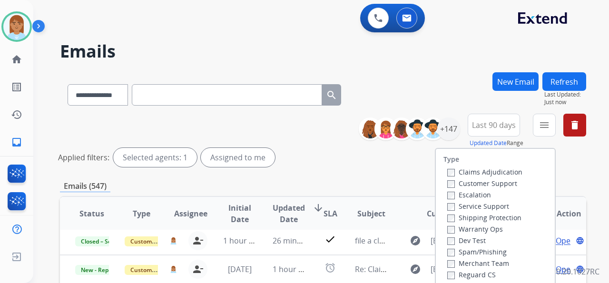
click at [486, 184] on label "Customer Support" at bounding box center [482, 183] width 70 height 9
click at [478, 215] on label "Shipping Protection" at bounding box center [484, 217] width 74 height 9
click at [476, 272] on label "Reguard CS" at bounding box center [471, 274] width 49 height 9
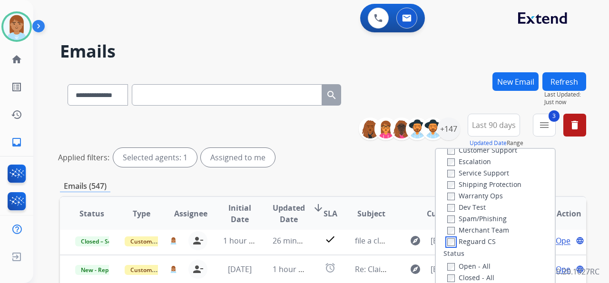
scroll to position [63, 0]
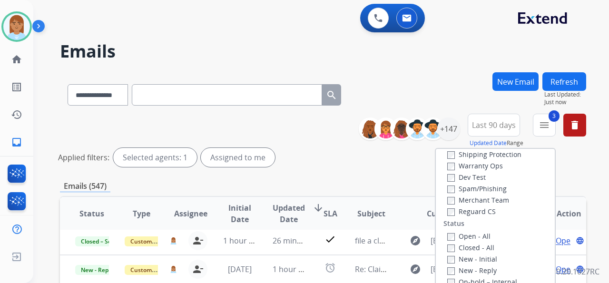
click at [475, 238] on label "Open - All" at bounding box center [468, 236] width 43 height 9
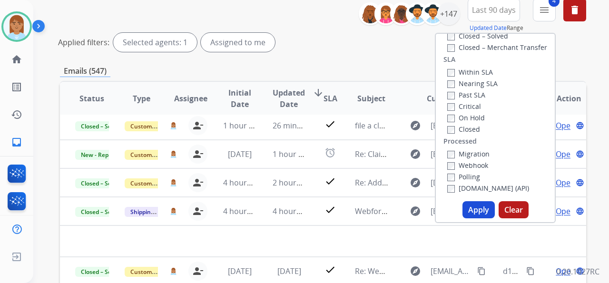
scroll to position [190, 0]
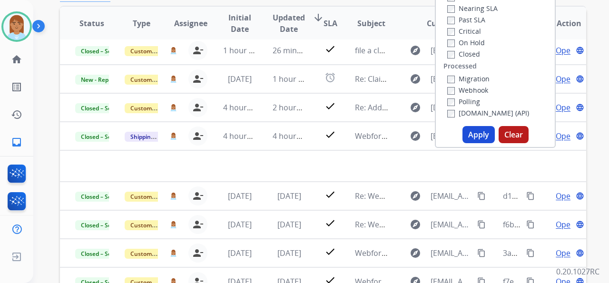
click at [479, 134] on button "Apply" at bounding box center [479, 134] width 32 height 17
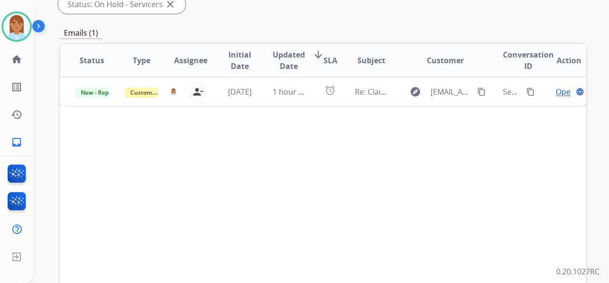
scroll to position [31, 0]
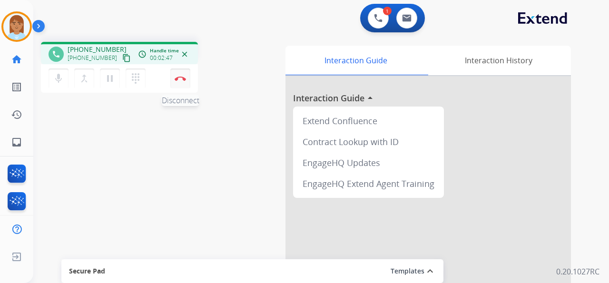
click at [180, 84] on button "Disconnect" at bounding box center [180, 79] width 20 height 20
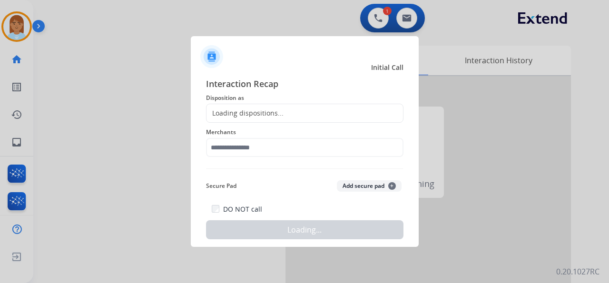
click at [213, 107] on div "Loading dispositions..." at bounding box center [305, 113] width 198 height 19
click at [229, 111] on div "Loading dispositions..." at bounding box center [245, 114] width 77 height 10
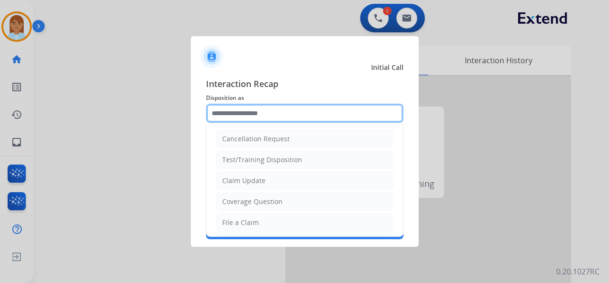
click at [241, 110] on input "text" at bounding box center [305, 113] width 198 height 19
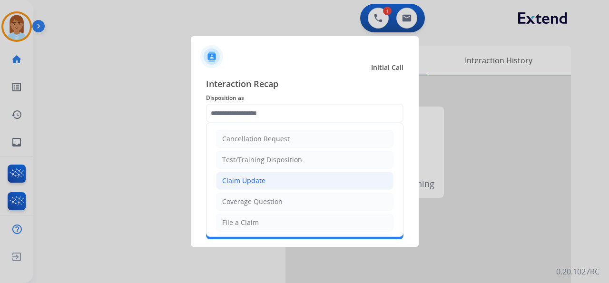
click at [249, 179] on div "Claim Update" at bounding box center [243, 181] width 43 height 10
type input "**********"
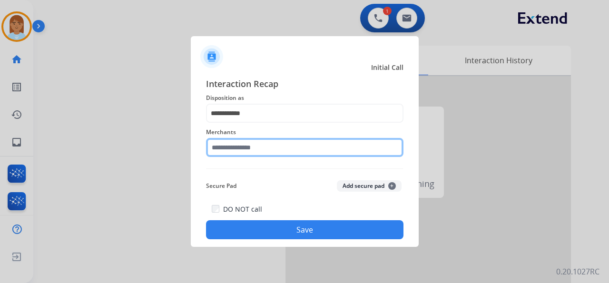
click at [260, 149] on input "text" at bounding box center [305, 147] width 198 height 19
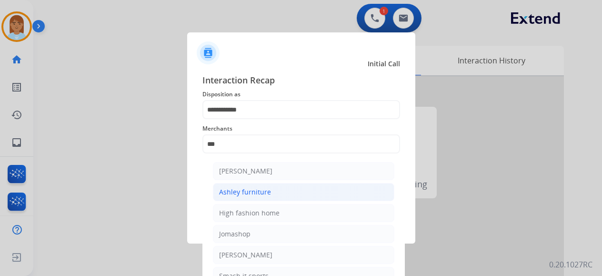
click at [284, 191] on li "Ashley furniture" at bounding box center [303, 192] width 181 height 18
type input "**********"
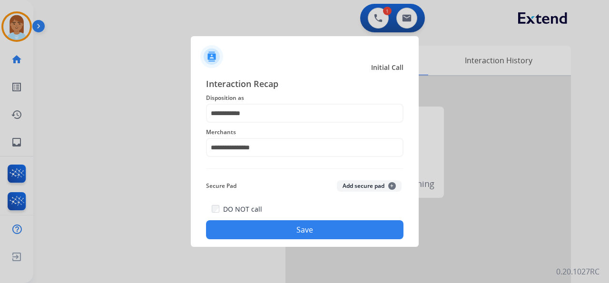
click at [273, 238] on button "Save" at bounding box center [305, 229] width 198 height 19
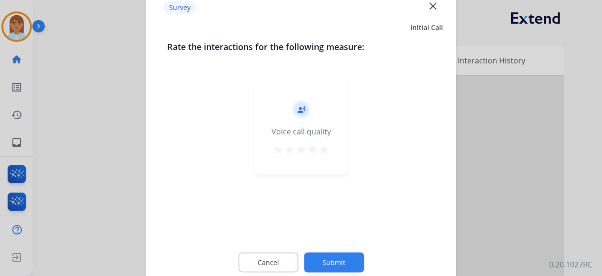
click at [322, 146] on mat-icon "star" at bounding box center [323, 148] width 11 height 11
click at [326, 260] on button "Submit" at bounding box center [334, 262] width 60 height 20
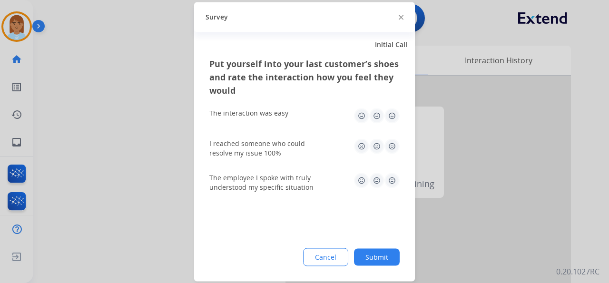
click at [394, 114] on img at bounding box center [392, 115] width 15 height 15
drag, startPoint x: 391, startPoint y: 146, endPoint x: 396, endPoint y: 156, distance: 11.7
click at [391, 146] on img at bounding box center [392, 146] width 15 height 15
click at [393, 183] on img at bounding box center [392, 180] width 15 height 15
click at [378, 255] on button "Submit" at bounding box center [377, 256] width 46 height 17
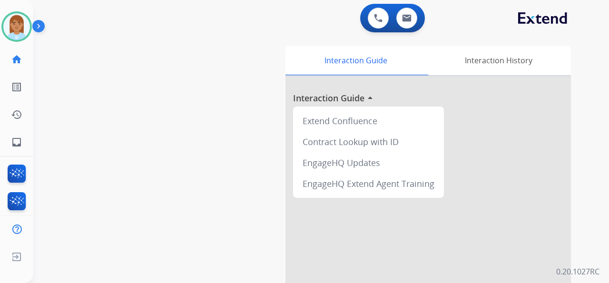
click at [605, 180] on div "0 Voice Interactions 0 Email Interactions swap_horiz Break voice bridge close_f…" at bounding box center [321, 141] width 576 height 283
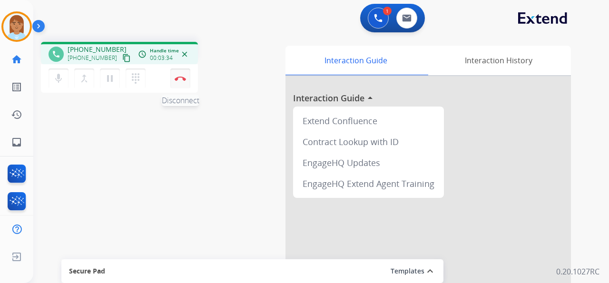
click at [179, 78] on img at bounding box center [180, 78] width 11 height 5
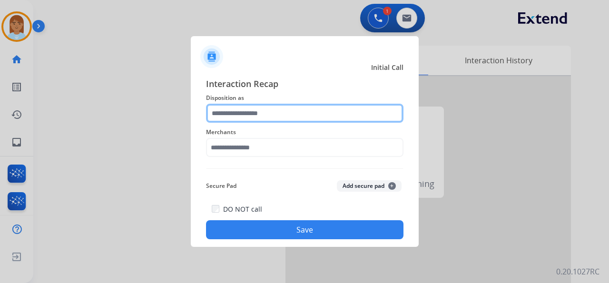
click at [268, 111] on input "text" at bounding box center [305, 113] width 198 height 19
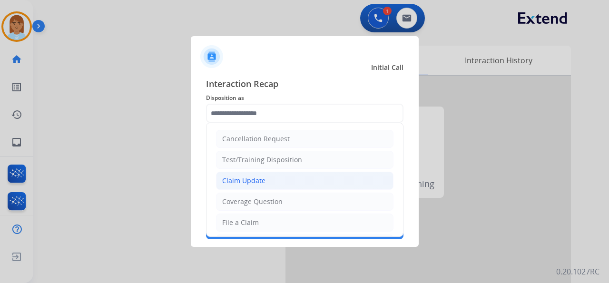
click at [277, 187] on li "Claim Update" at bounding box center [305, 181] width 178 height 18
type input "**********"
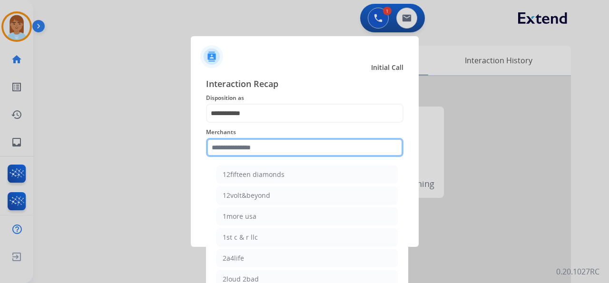
click at [257, 142] on input "text" at bounding box center [305, 147] width 198 height 19
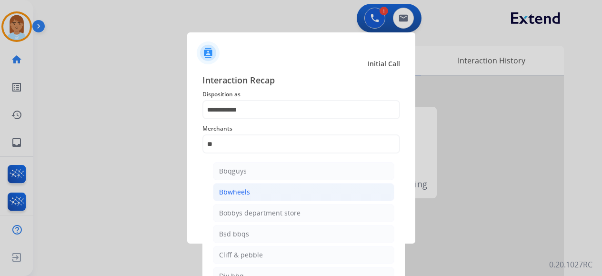
click at [366, 189] on li "Bbwheels" at bounding box center [303, 192] width 181 height 18
type input "********"
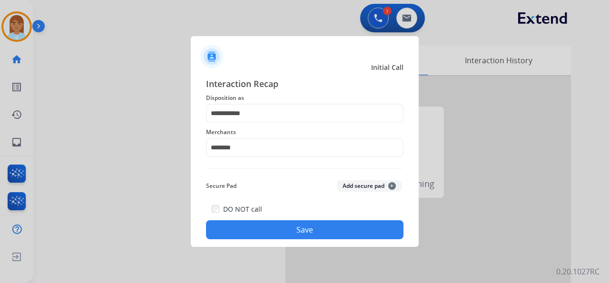
click at [329, 234] on button "Save" at bounding box center [305, 229] width 198 height 19
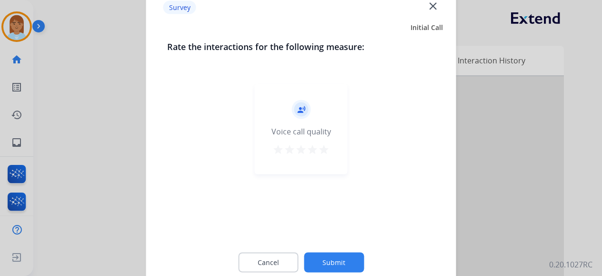
click at [315, 145] on mat-icon "star" at bounding box center [312, 148] width 11 height 11
drag, startPoint x: 318, startPoint y: 146, endPoint x: 317, endPoint y: 162, distance: 16.2
click at [318, 146] on mat-icon "star" at bounding box center [323, 148] width 11 height 11
click at [308, 258] on button "Submit" at bounding box center [334, 262] width 60 height 20
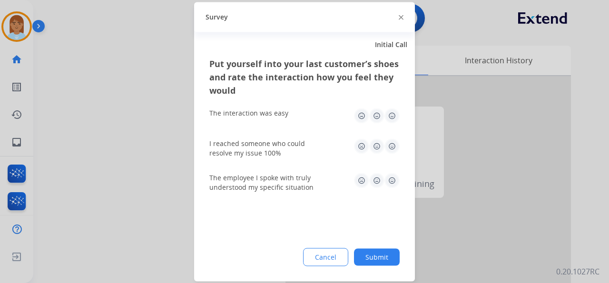
click at [391, 112] on img at bounding box center [392, 115] width 15 height 15
click at [389, 146] on img at bounding box center [392, 146] width 15 height 15
click at [391, 177] on img at bounding box center [392, 180] width 15 height 15
click at [377, 257] on button "Submit" at bounding box center [377, 256] width 46 height 17
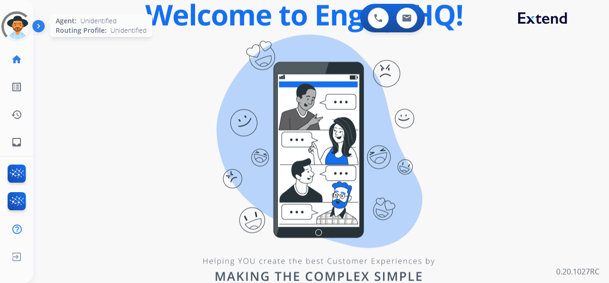
click at [27, 8] on div "Unidentified Untracked Edit Avatar Agent: Unidentified Routing Profile: Unident…" at bounding box center [16, 78] width 33 height 156
click at [22, 20] on div at bounding box center [16, 26] width 30 height 30
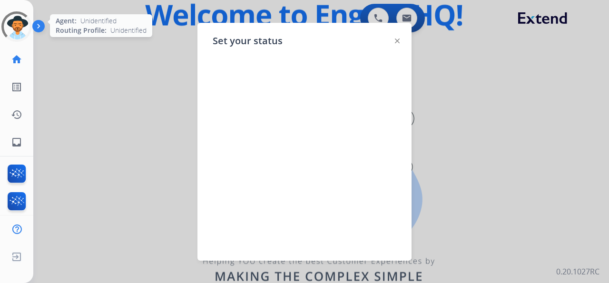
click at [26, 25] on div at bounding box center [17, 27] width 34 height 34
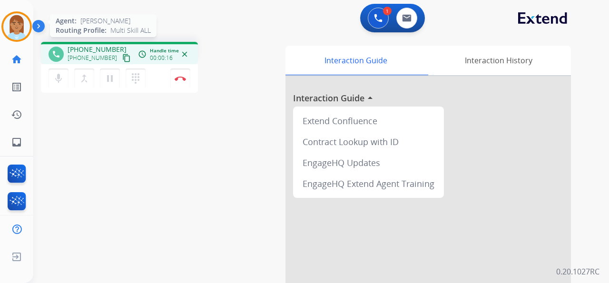
click at [20, 18] on img at bounding box center [16, 26] width 27 height 27
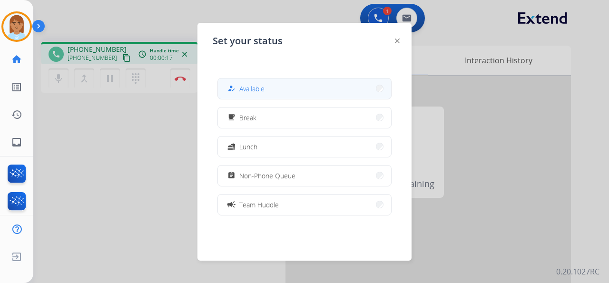
click at [247, 96] on button "how_to_reg Available" at bounding box center [304, 89] width 173 height 20
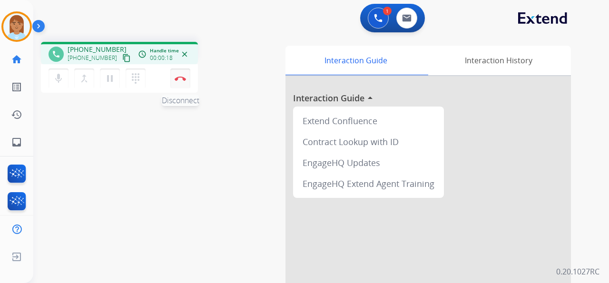
click at [188, 75] on button "Disconnect" at bounding box center [180, 79] width 20 height 20
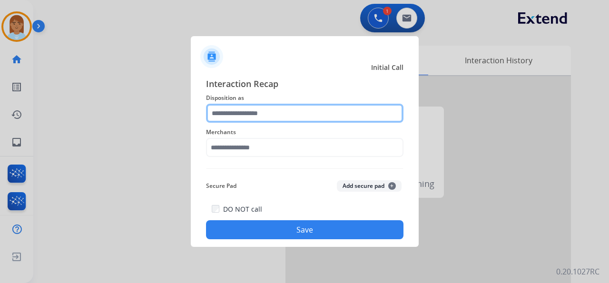
click at [247, 115] on input "text" at bounding box center [305, 113] width 198 height 19
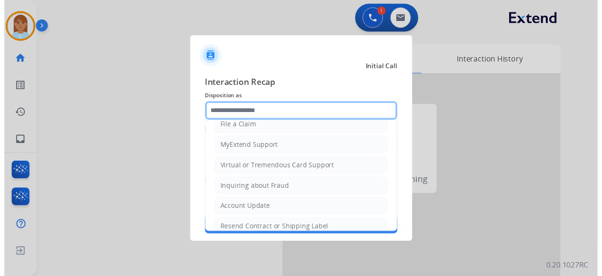
scroll to position [144, 0]
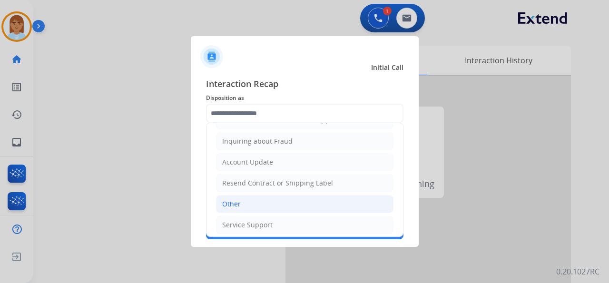
click at [280, 201] on li "Other" at bounding box center [305, 204] width 178 height 18
type input "*****"
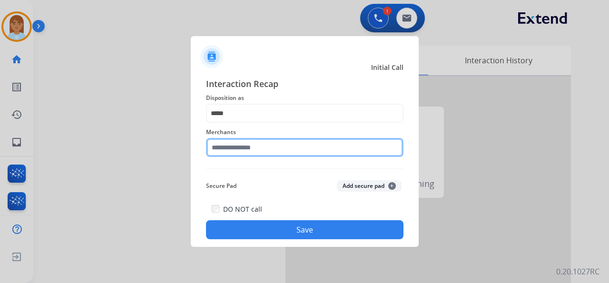
click at [287, 152] on input "text" at bounding box center [305, 147] width 198 height 19
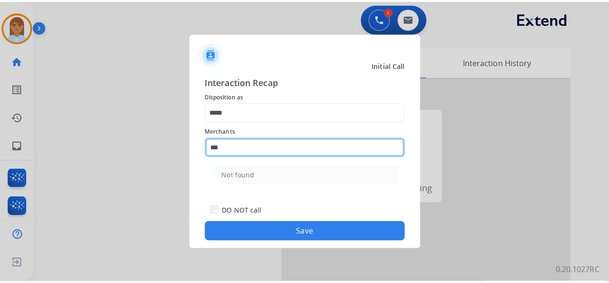
scroll to position [0, 0]
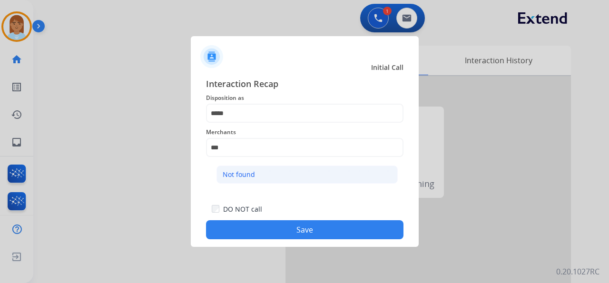
click at [302, 170] on li "Not found" at bounding box center [307, 175] width 181 height 18
type input "*********"
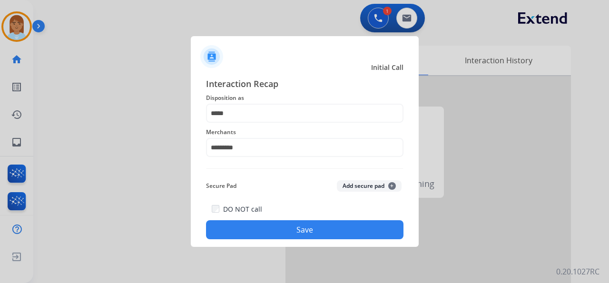
click at [303, 231] on button "Save" at bounding box center [305, 229] width 198 height 19
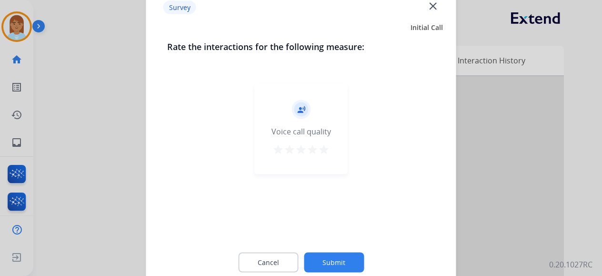
click at [306, 147] on div "star star star star star" at bounding box center [300, 150] width 57 height 14
click at [323, 150] on mat-icon "star" at bounding box center [323, 148] width 11 height 11
click at [338, 263] on button "Submit" at bounding box center [334, 262] width 60 height 20
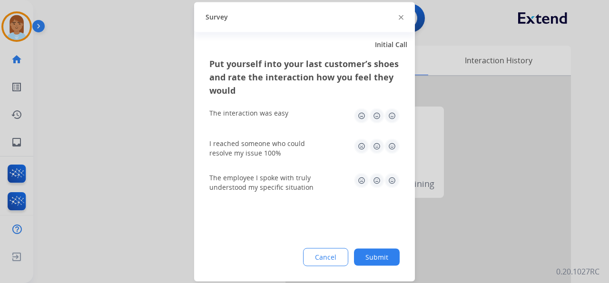
click at [406, 16] on div "Survey" at bounding box center [304, 17] width 221 height 30
click at [403, 16] on img at bounding box center [401, 17] width 5 height 5
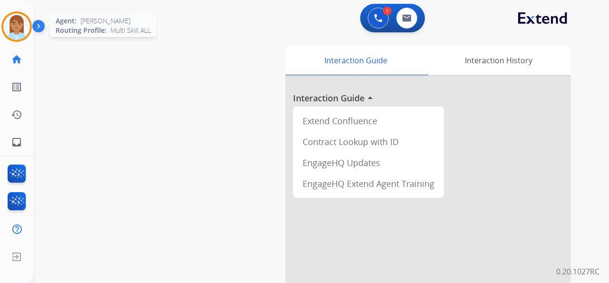
click at [29, 34] on div at bounding box center [16, 26] width 30 height 30
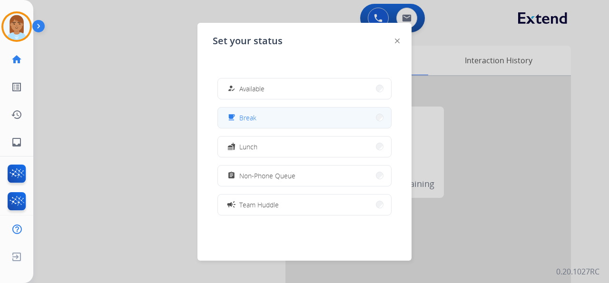
click at [239, 109] on button "free_breakfast Break" at bounding box center [304, 118] width 173 height 20
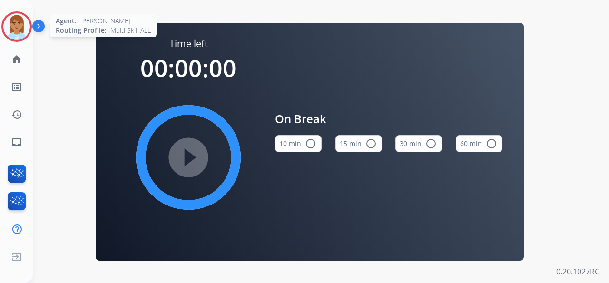
click at [26, 32] on img at bounding box center [16, 26] width 27 height 27
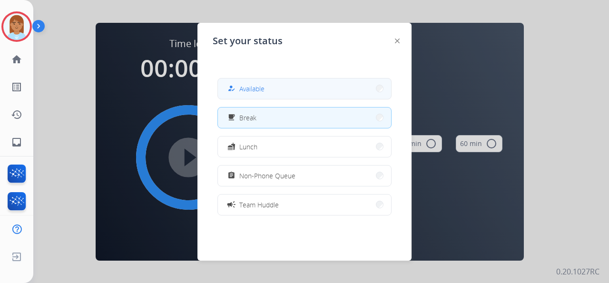
click at [287, 84] on button "how_to_reg Available" at bounding box center [304, 89] width 173 height 20
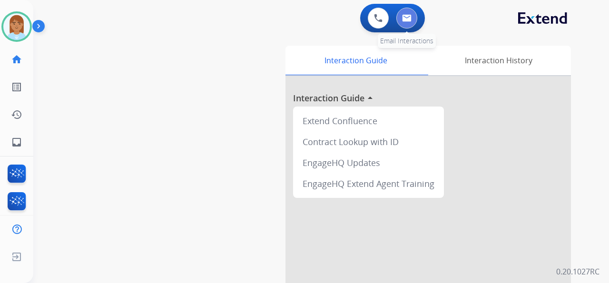
click at [404, 21] on img at bounding box center [407, 18] width 10 height 8
select select "**********"
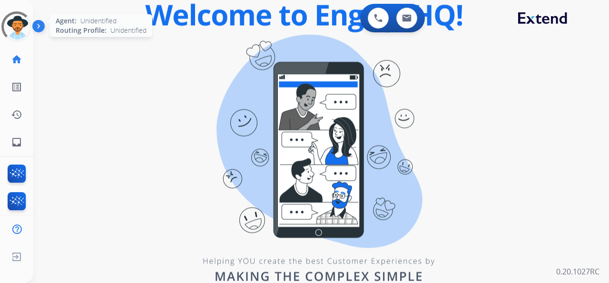
click at [31, 29] on div at bounding box center [17, 27] width 34 height 34
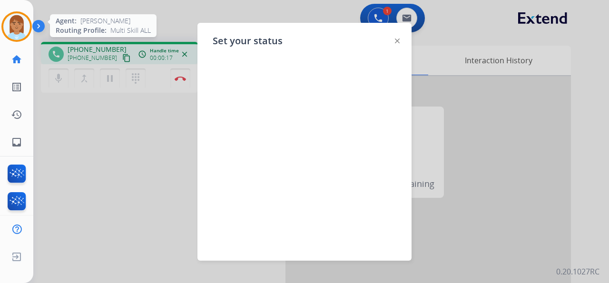
drag, startPoint x: 14, startPoint y: 26, endPoint x: 25, endPoint y: 26, distance: 10.9
click at [14, 26] on img at bounding box center [16, 26] width 27 height 27
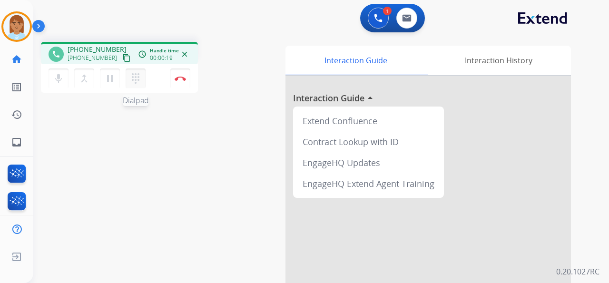
click at [131, 78] on mat-icon "dialpad" at bounding box center [135, 78] width 11 height 11
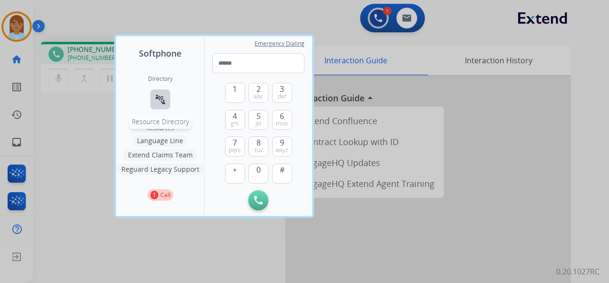
click at [160, 100] on mat-icon "connect_without_contact" at bounding box center [160, 99] width 11 height 11
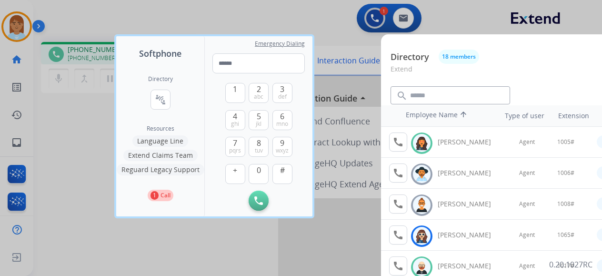
click at [182, 141] on button "Language Line" at bounding box center [160, 140] width 56 height 11
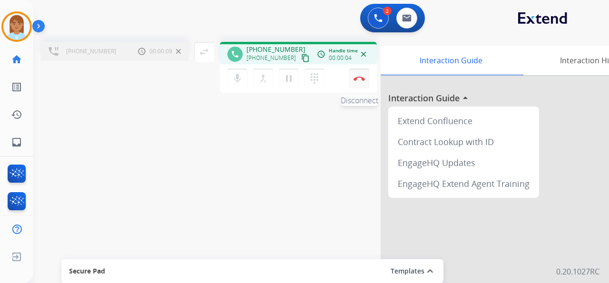
click at [356, 80] on img at bounding box center [359, 78] width 11 height 5
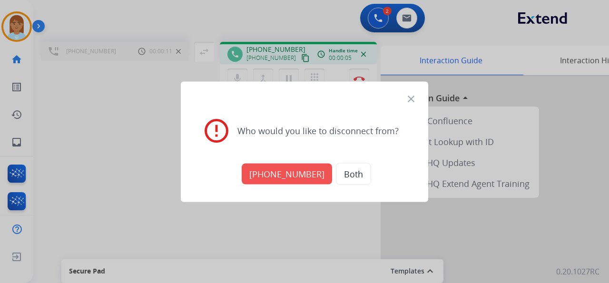
click at [355, 176] on button "Both" at bounding box center [353, 174] width 35 height 22
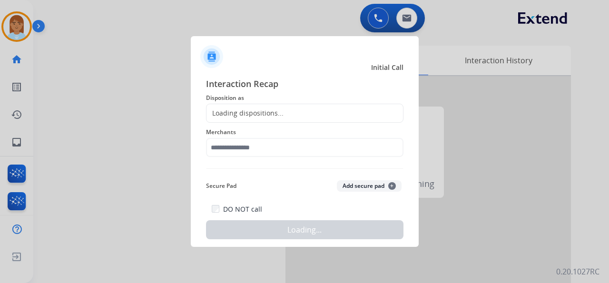
click at [302, 109] on div "Loading dispositions..." at bounding box center [305, 113] width 198 height 19
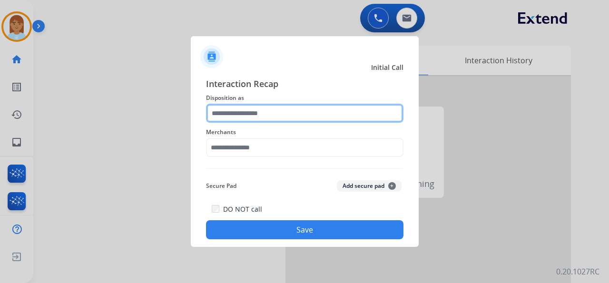
click at [307, 112] on input "text" at bounding box center [305, 113] width 198 height 19
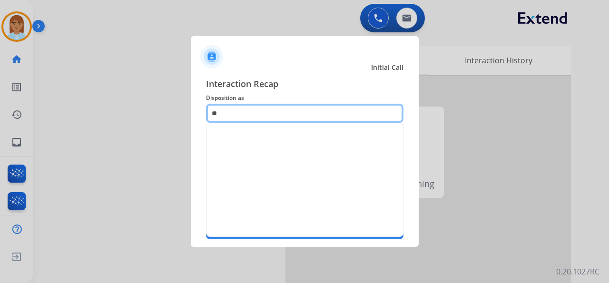
type input "*"
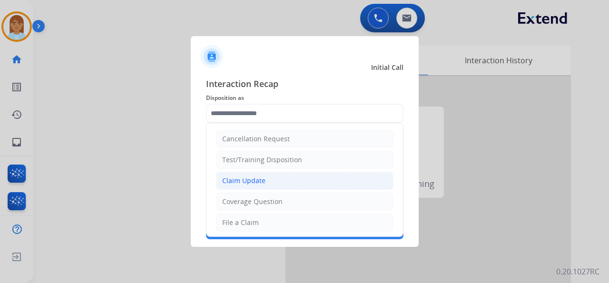
click at [263, 183] on div "Claim Update" at bounding box center [243, 181] width 43 height 10
type input "**********"
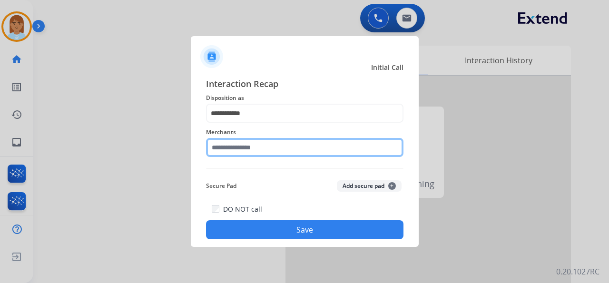
click at [262, 151] on input "text" at bounding box center [305, 147] width 198 height 19
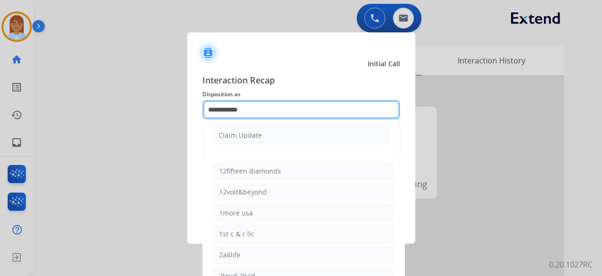
drag, startPoint x: 274, startPoint y: 105, endPoint x: 0, endPoint y: 127, distance: 274.5
click at [0, 126] on app-contact-recap-modal "**********" at bounding box center [0, 138] width 0 height 276
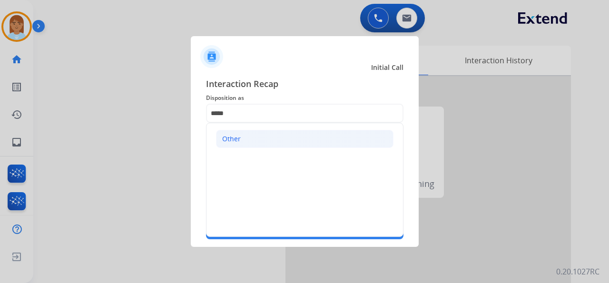
click at [307, 138] on li "Other" at bounding box center [305, 139] width 178 height 18
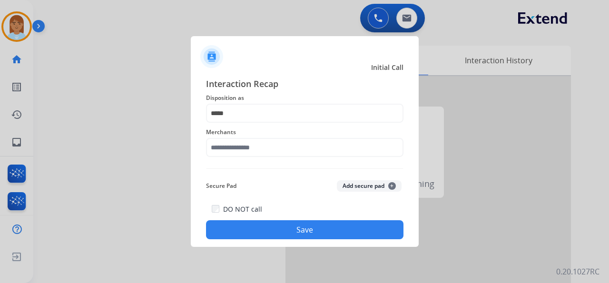
type input "*****"
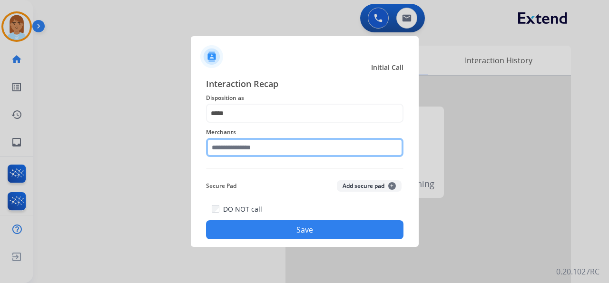
click at [270, 153] on input "text" at bounding box center [305, 147] width 198 height 19
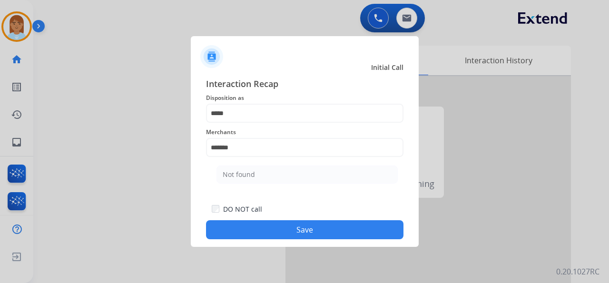
click at [267, 173] on li "Not found" at bounding box center [307, 175] width 181 height 18
type input "*********"
click at [275, 227] on button "Save" at bounding box center [305, 229] width 198 height 19
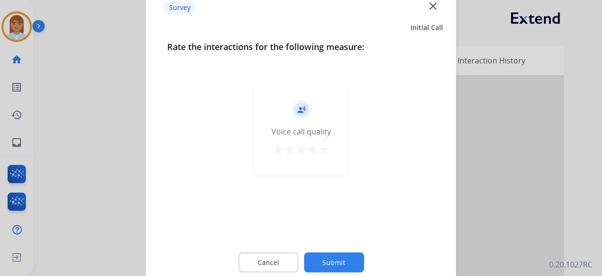
click at [326, 151] on mat-icon "star" at bounding box center [323, 148] width 11 height 11
click at [318, 271] on button "Submit" at bounding box center [334, 262] width 60 height 20
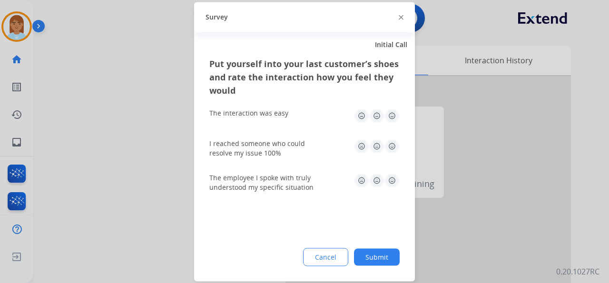
click at [395, 117] on img at bounding box center [392, 115] width 15 height 15
click at [392, 145] on img at bounding box center [392, 146] width 15 height 15
click at [393, 175] on img at bounding box center [392, 180] width 15 height 15
click at [390, 257] on button "Submit" at bounding box center [377, 256] width 46 height 17
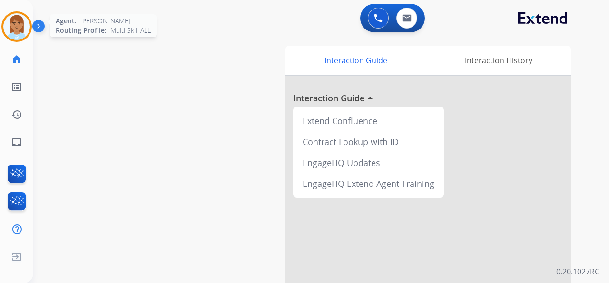
click at [28, 32] on img at bounding box center [16, 26] width 27 height 27
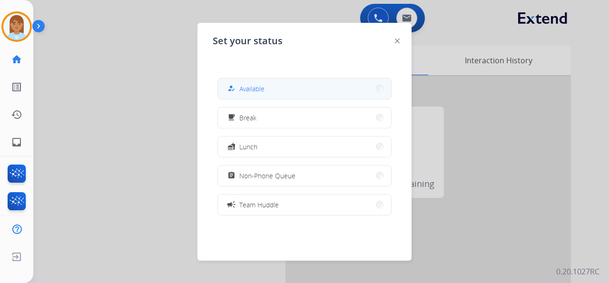
click at [278, 99] on div "how_to_reg Available free_breakfast Break fastfood Lunch assignment Non-Phone Q…" at bounding box center [305, 146] width 184 height 152
click at [291, 93] on button "how_to_reg Available" at bounding box center [304, 89] width 173 height 20
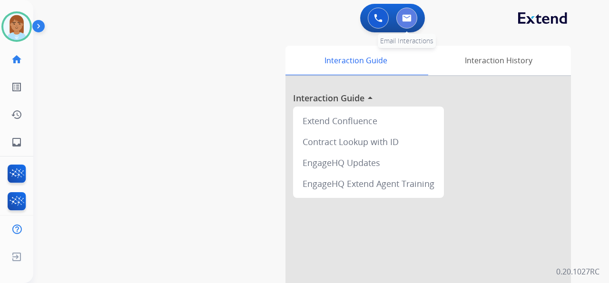
click at [411, 17] on img at bounding box center [407, 18] width 10 height 8
select select "**********"
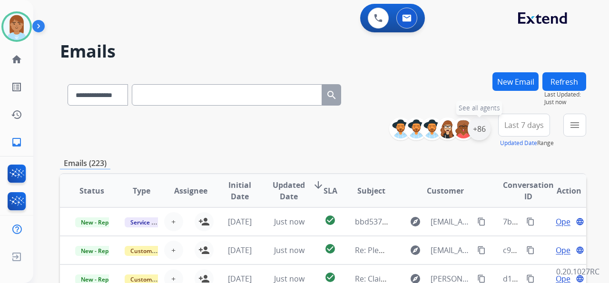
click at [480, 137] on div "+86" at bounding box center [479, 129] width 23 height 23
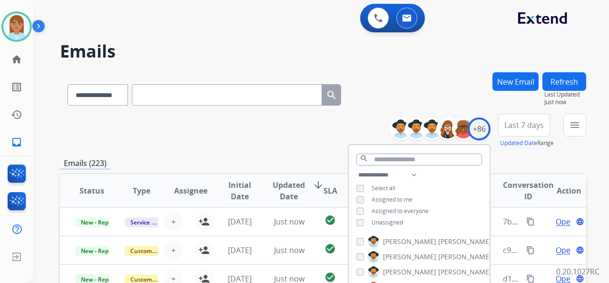
click at [394, 225] on span "Unassigned" at bounding box center [387, 222] width 31 height 8
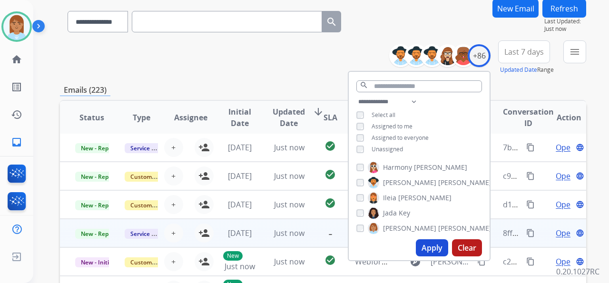
scroll to position [127, 0]
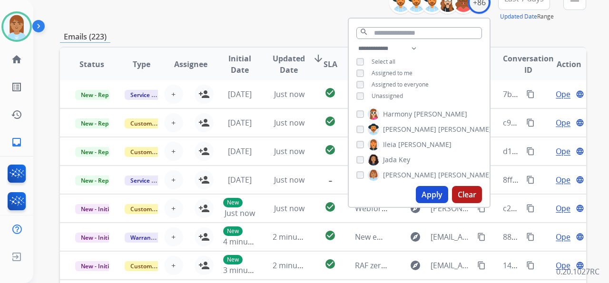
click at [425, 193] on button "Apply" at bounding box center [432, 194] width 32 height 17
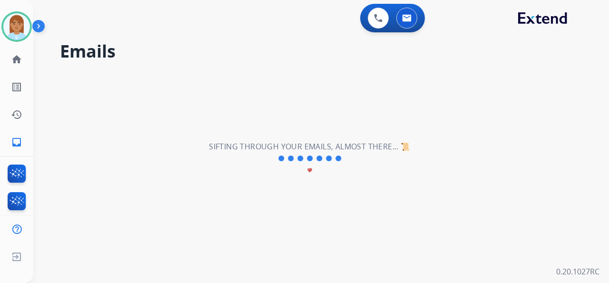
scroll to position [0, 0]
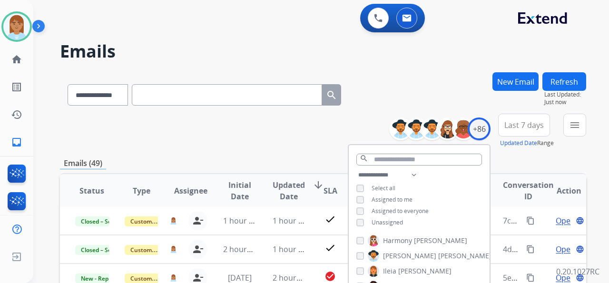
click at [509, 126] on span "Last 7 days" at bounding box center [525, 125] width 40 height 4
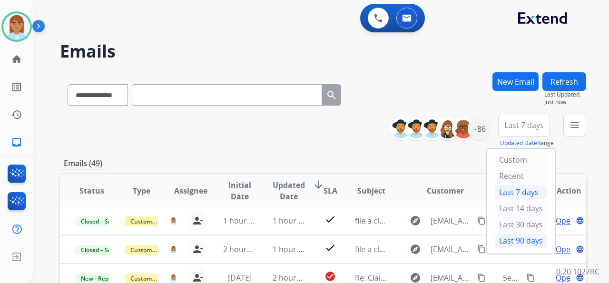
click at [520, 242] on div "Last 90 days" at bounding box center [521, 241] width 52 height 14
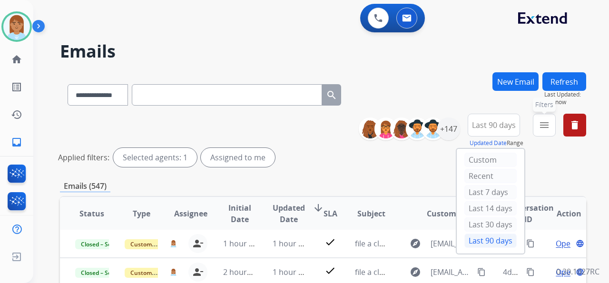
click at [538, 125] on button "menu Filters" at bounding box center [544, 125] width 23 height 23
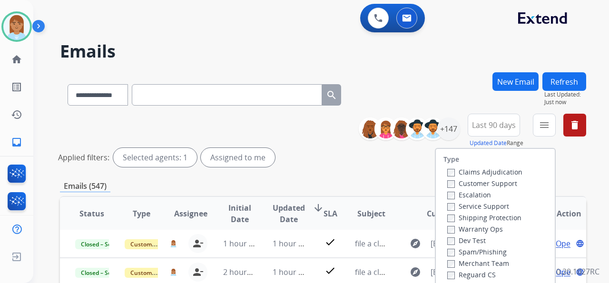
click at [486, 185] on label "Customer Support" at bounding box center [482, 183] width 70 height 9
click at [489, 222] on label "Shipping Protection" at bounding box center [484, 217] width 74 height 9
click at [476, 278] on label "Reguard CS" at bounding box center [471, 274] width 49 height 9
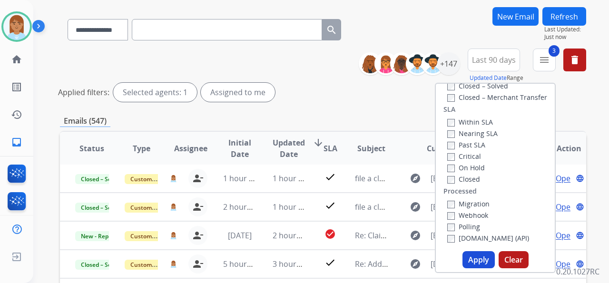
scroll to position [159, 0]
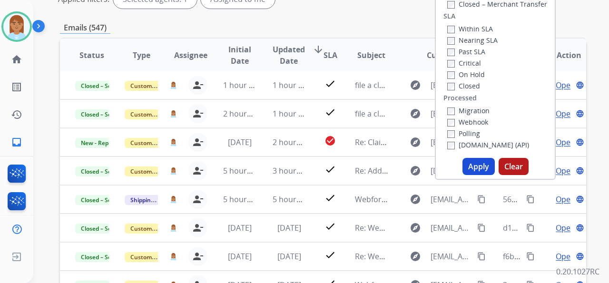
click at [465, 169] on button "Apply" at bounding box center [479, 166] width 32 height 17
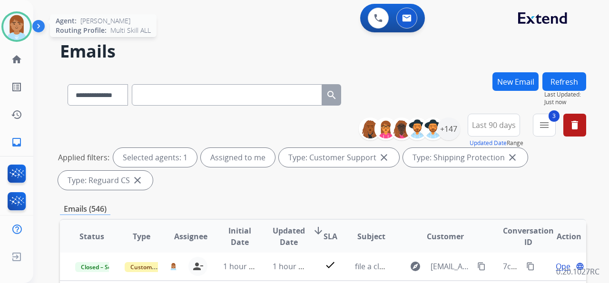
click at [24, 31] on img at bounding box center [16, 26] width 27 height 27
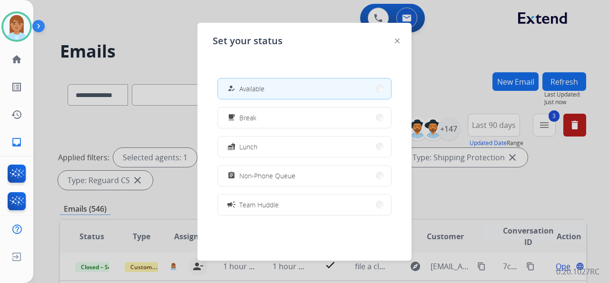
click at [257, 180] on span "Non-Phone Queue" at bounding box center [267, 176] width 56 height 10
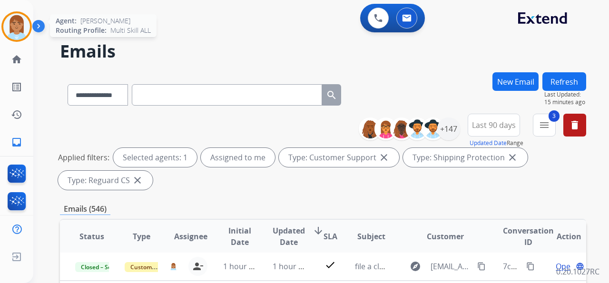
click at [16, 24] on img at bounding box center [16, 26] width 27 height 27
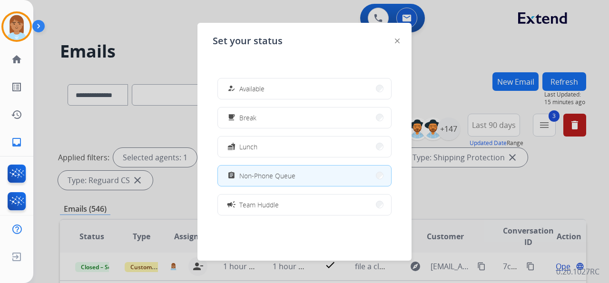
click at [112, 27] on div at bounding box center [304, 141] width 609 height 283
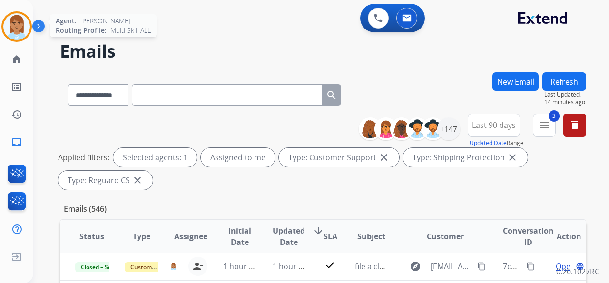
click at [12, 27] on img at bounding box center [16, 26] width 27 height 27
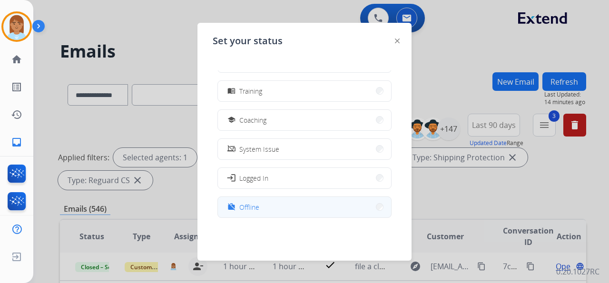
scroll to position [150, 0]
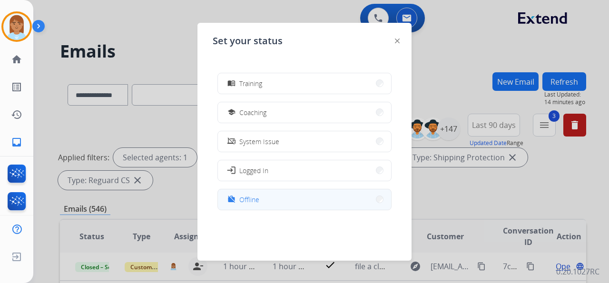
click at [265, 204] on button "work_off Offline" at bounding box center [304, 199] width 173 height 20
